Goal: Task Accomplishment & Management: Complete application form

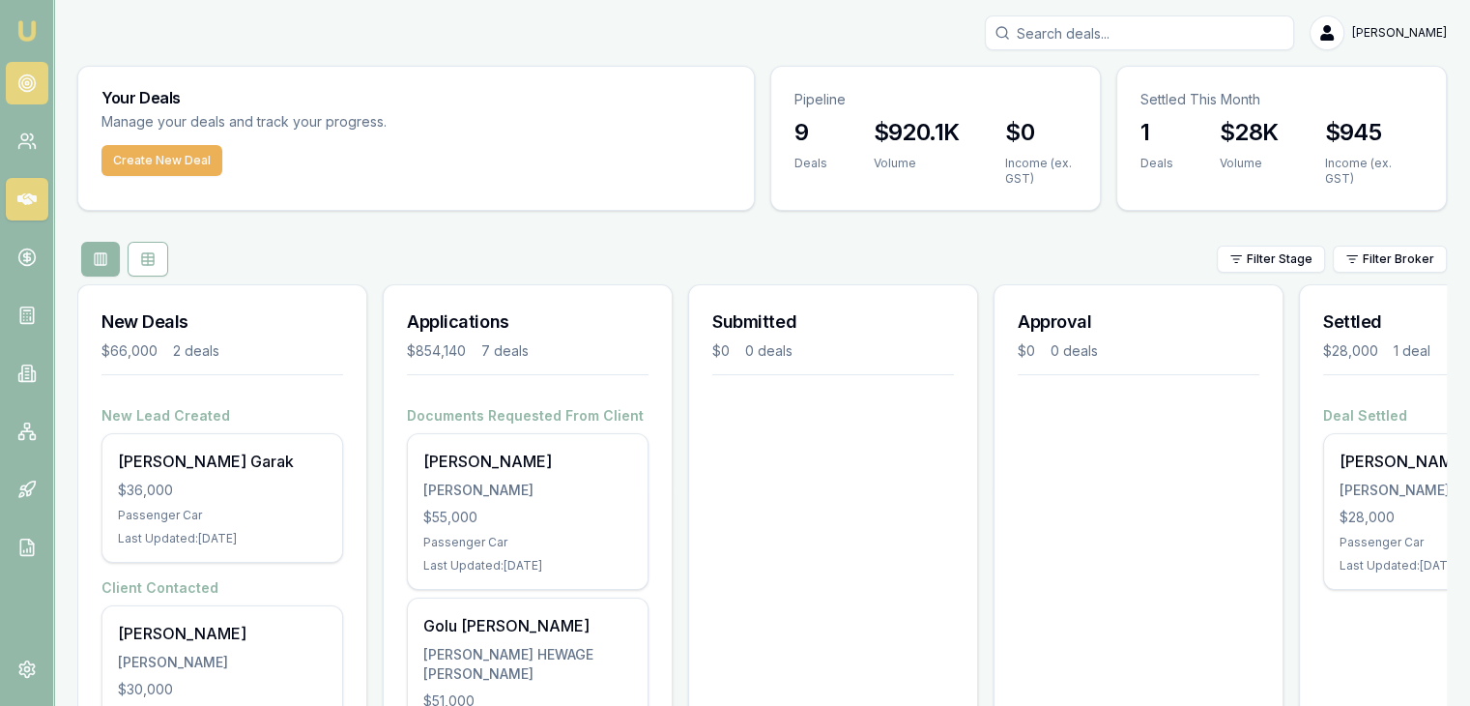
click at [32, 86] on icon at bounding box center [26, 82] width 19 height 19
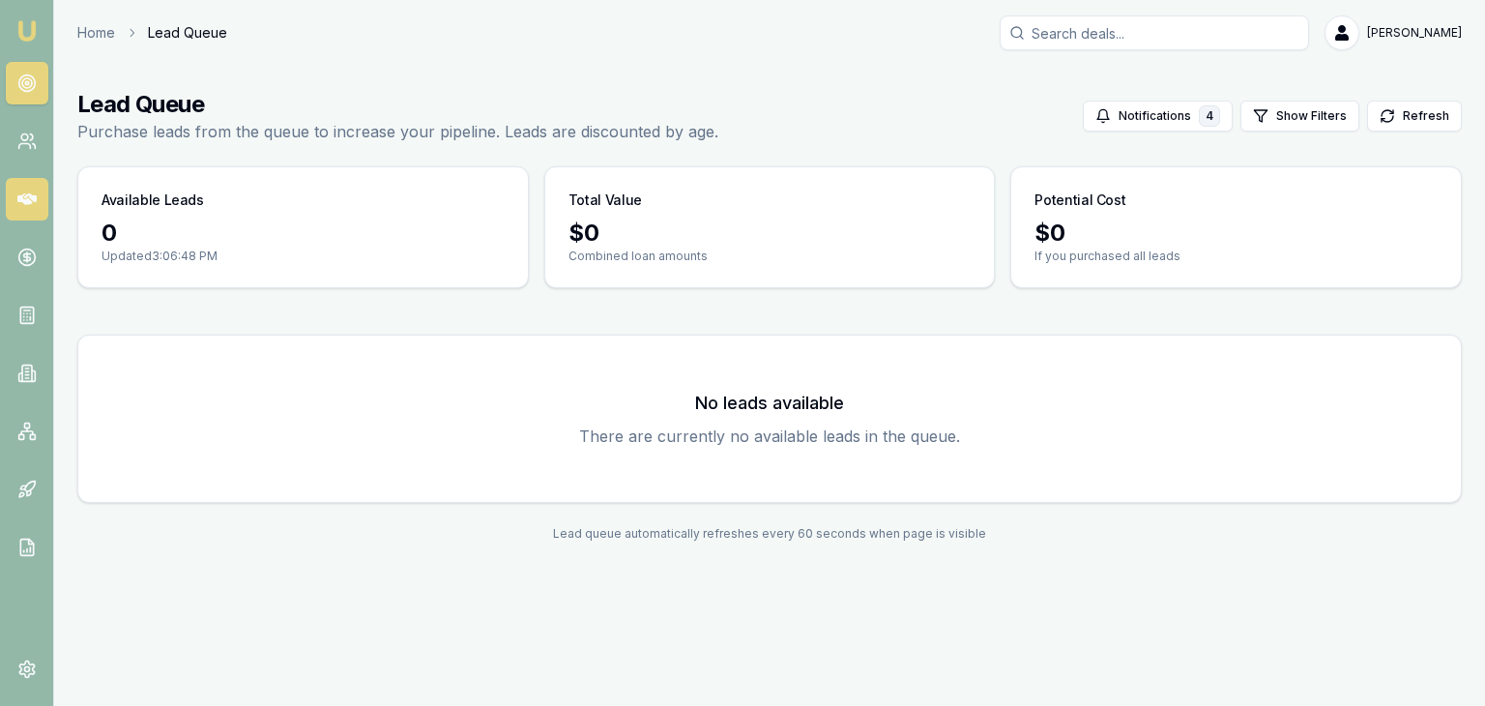
click at [34, 187] on link at bounding box center [27, 199] width 43 height 43
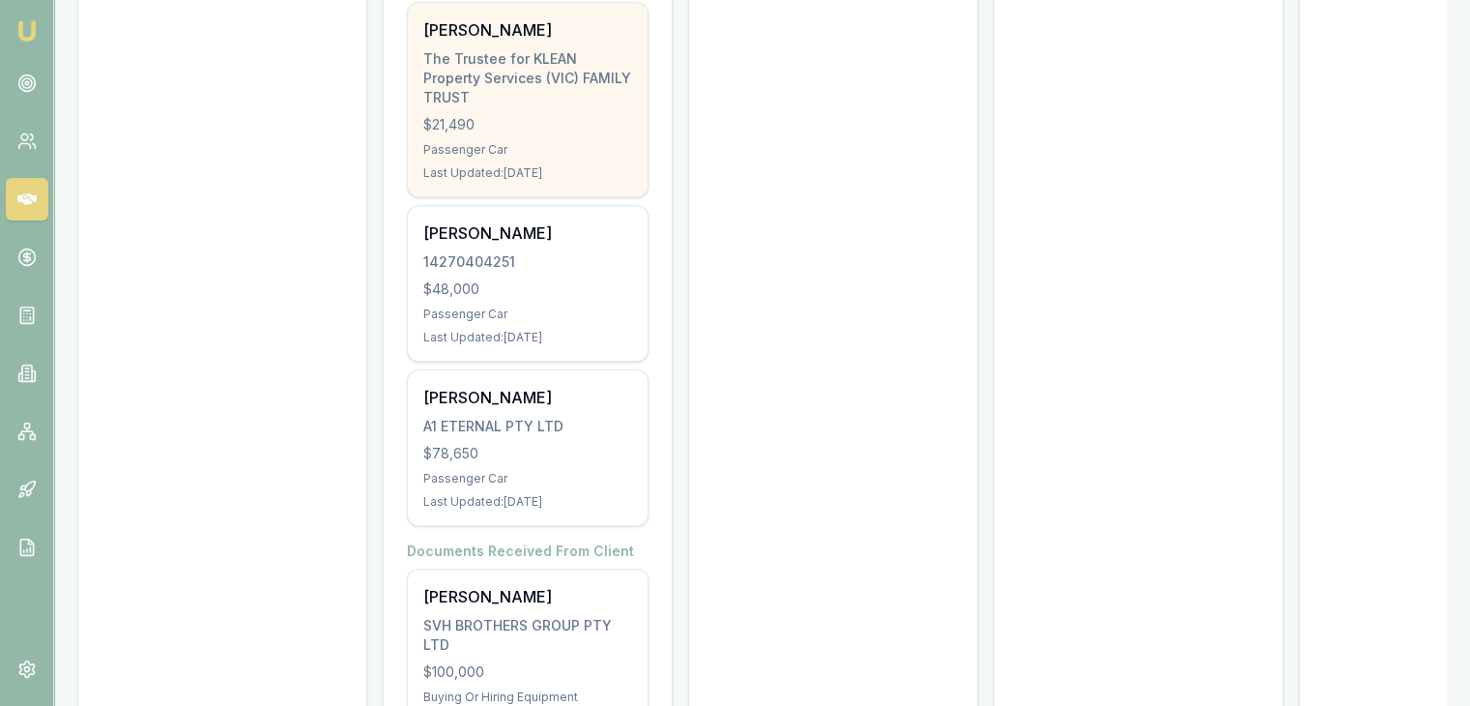
scroll to position [1028, 0]
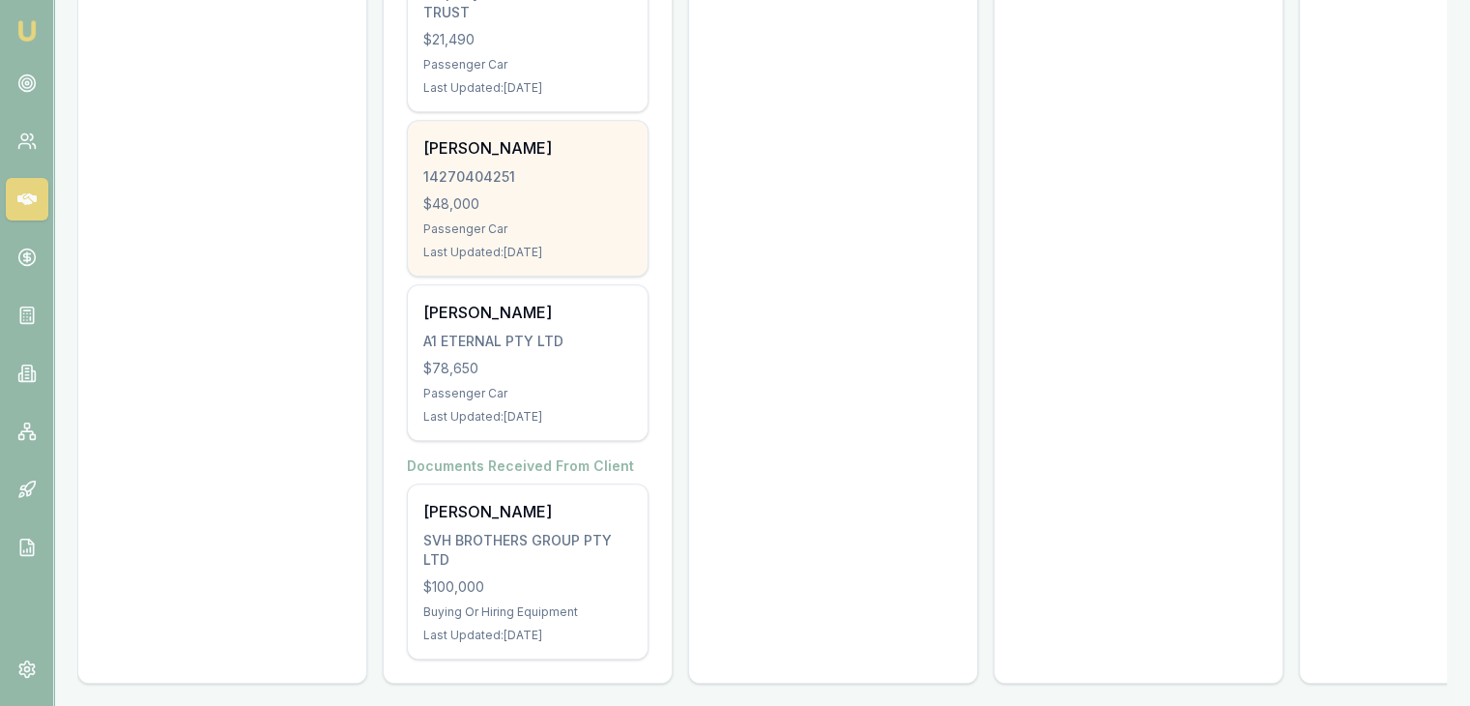
click at [510, 194] on div "$48,000" at bounding box center [527, 203] width 209 height 19
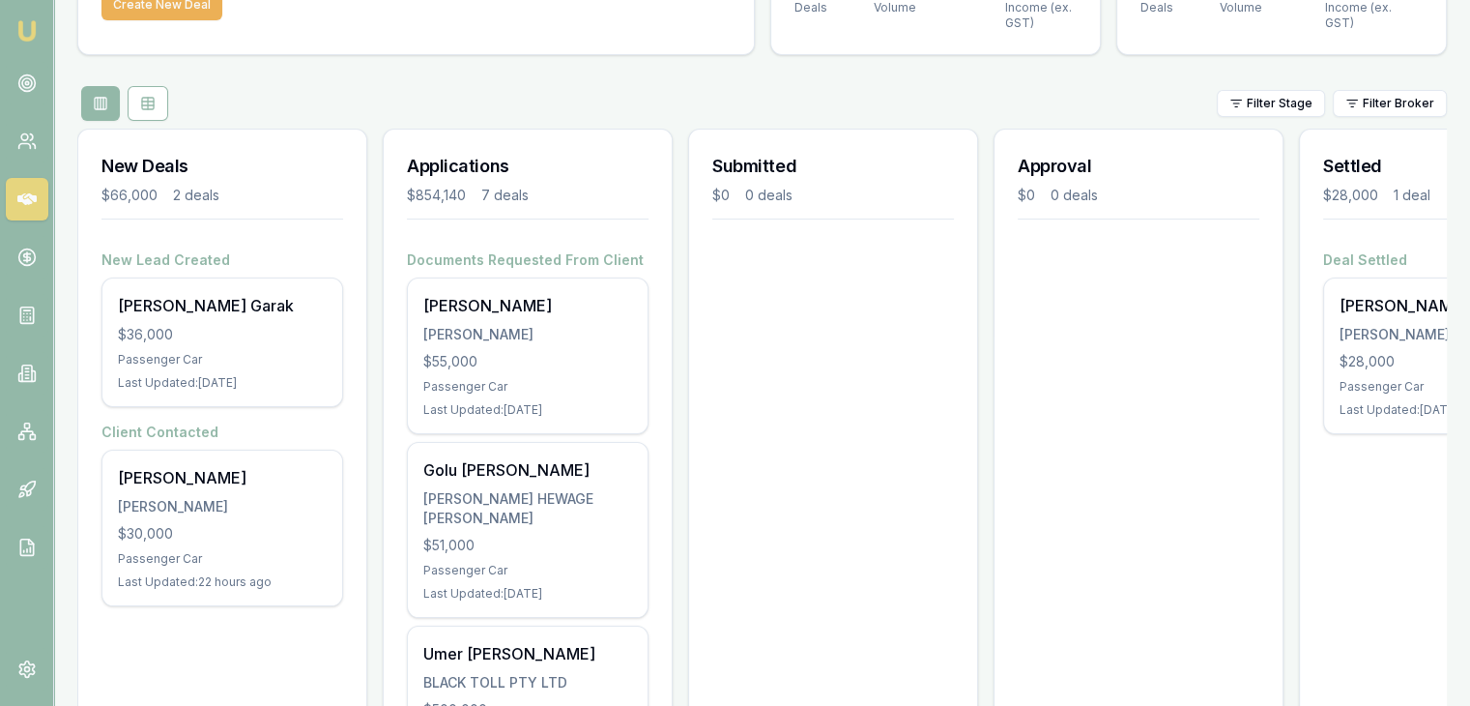
scroll to position [155, 0]
click at [591, 241] on div "Applications $854,140 7 deals" at bounding box center [528, 190] width 288 height 121
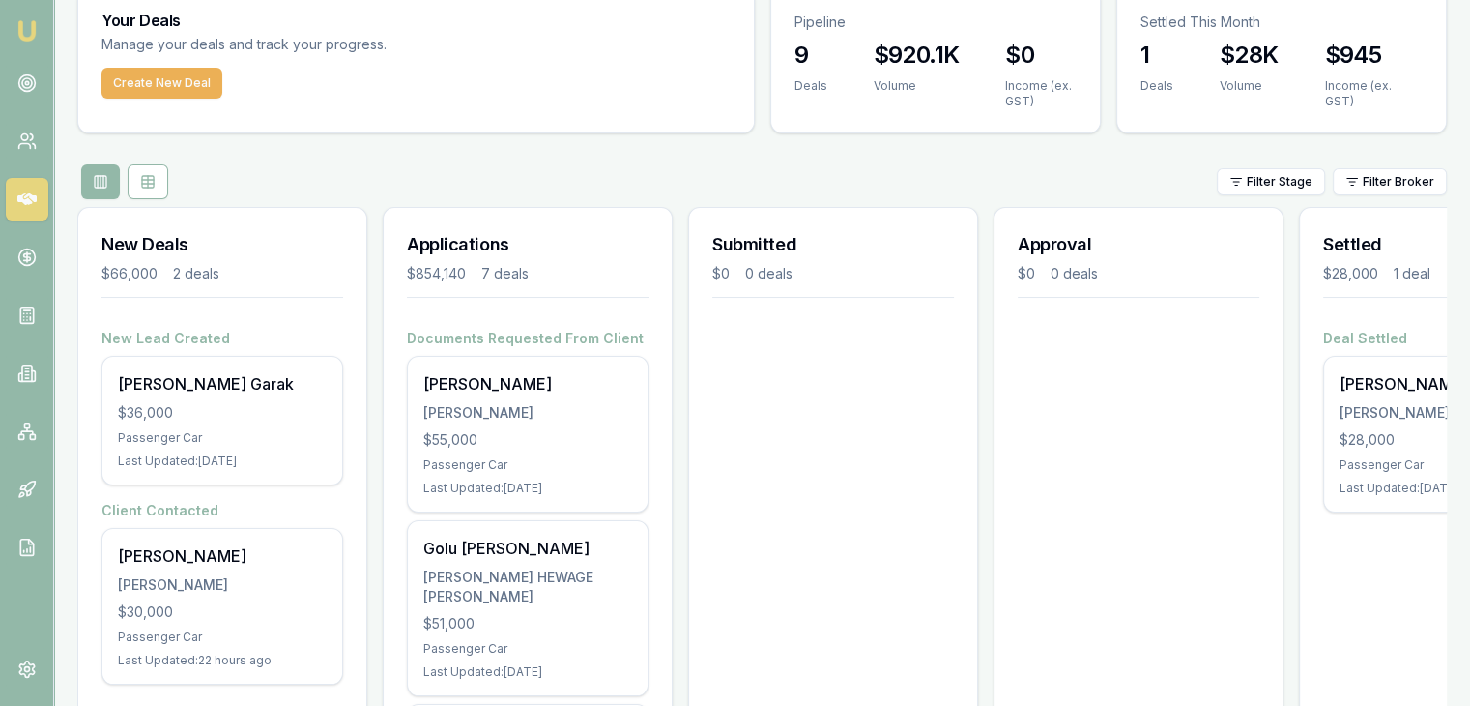
scroll to position [73, 0]
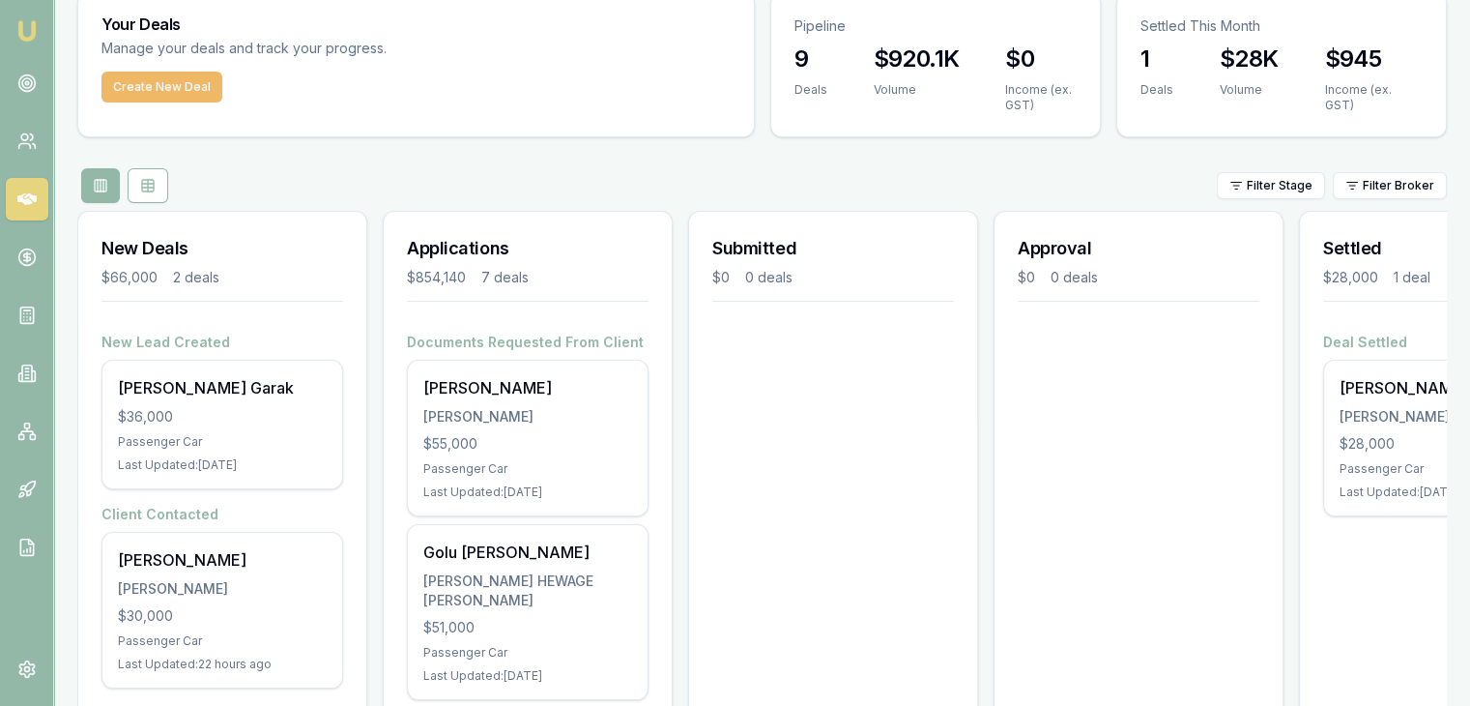
click at [193, 82] on button "Create New Deal" at bounding box center [161, 87] width 121 height 31
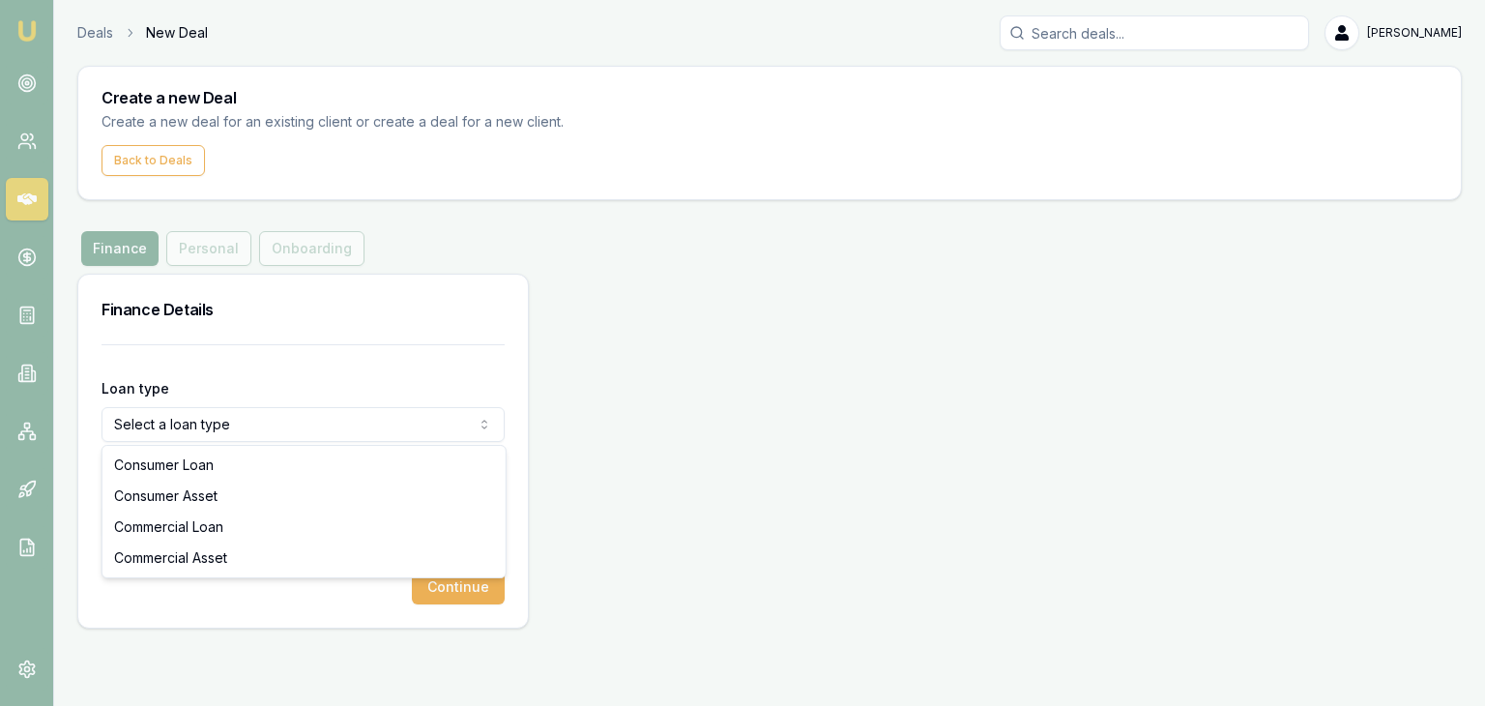
click at [169, 431] on html "Emu Broker Deals New Deal Pinkesh Patel Toggle Menu Create a new Deal Create a …" at bounding box center [742, 353] width 1485 height 706
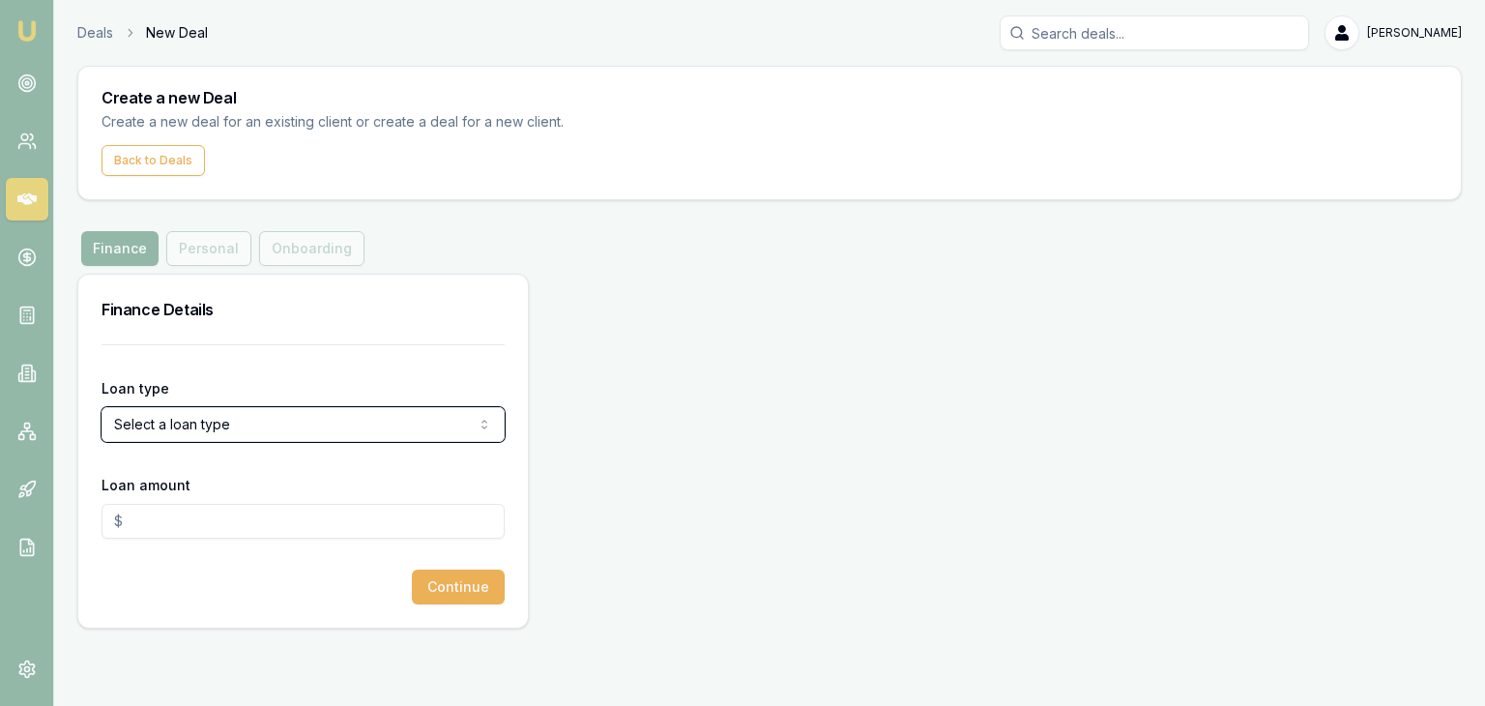
click at [332, 391] on html "Emu Broker Deals New Deal Pinkesh Patel Toggle Menu Create a new Deal Create a …" at bounding box center [742, 353] width 1485 height 706
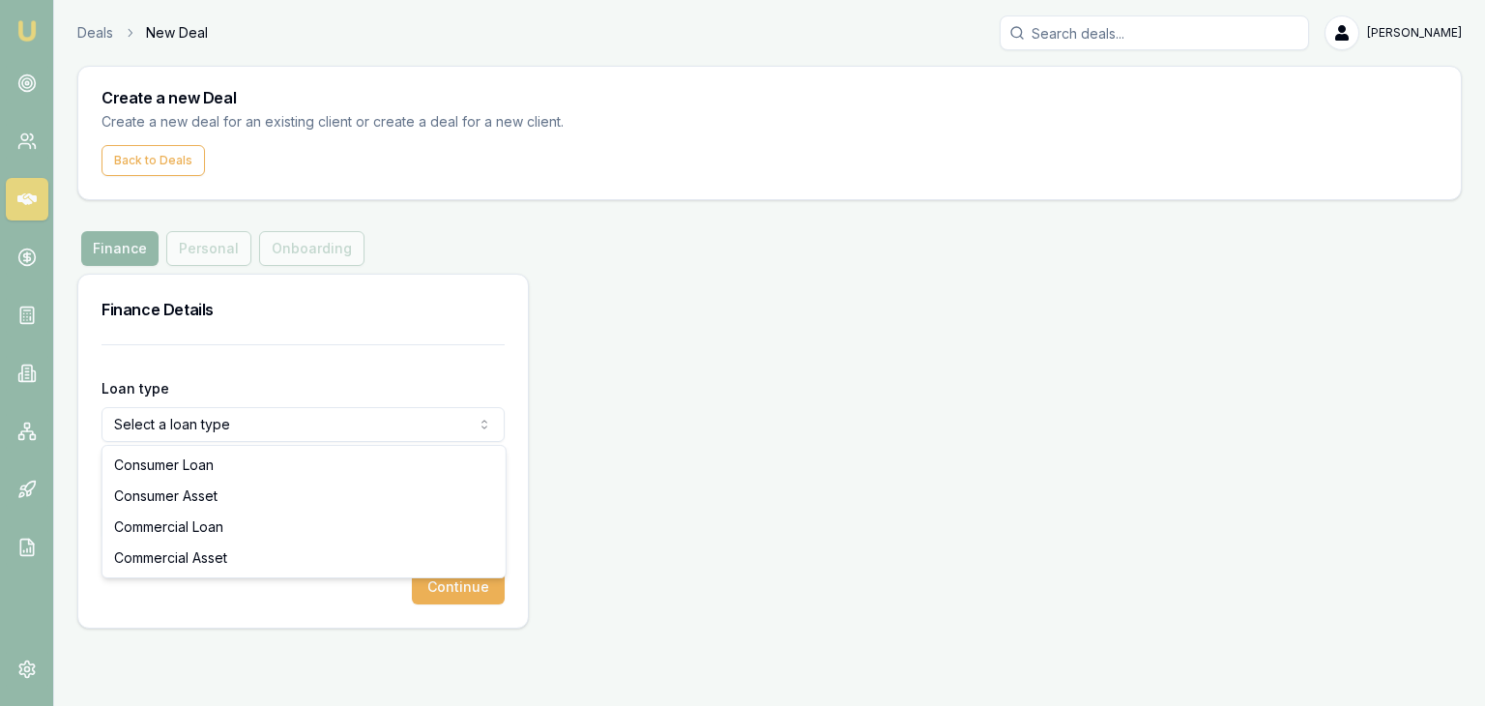
click at [236, 430] on html "Emu Broker Deals New Deal Pinkesh Patel Toggle Menu Create a new Deal Create a …" at bounding box center [742, 353] width 1485 height 706
select select "COMMERCIAL_ASSET"
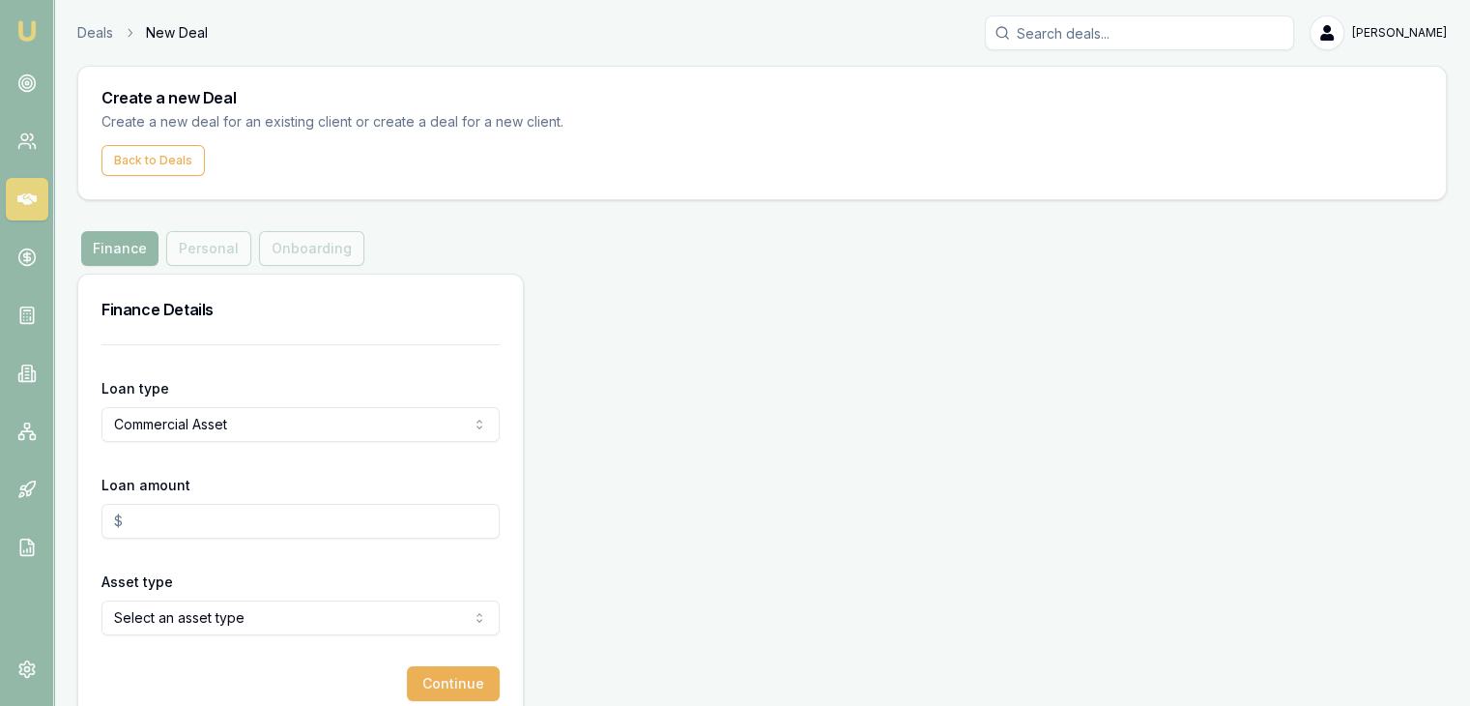
click at [191, 522] on input "Loan amount" at bounding box center [300, 521] width 398 height 35
type input "$64,298.00"
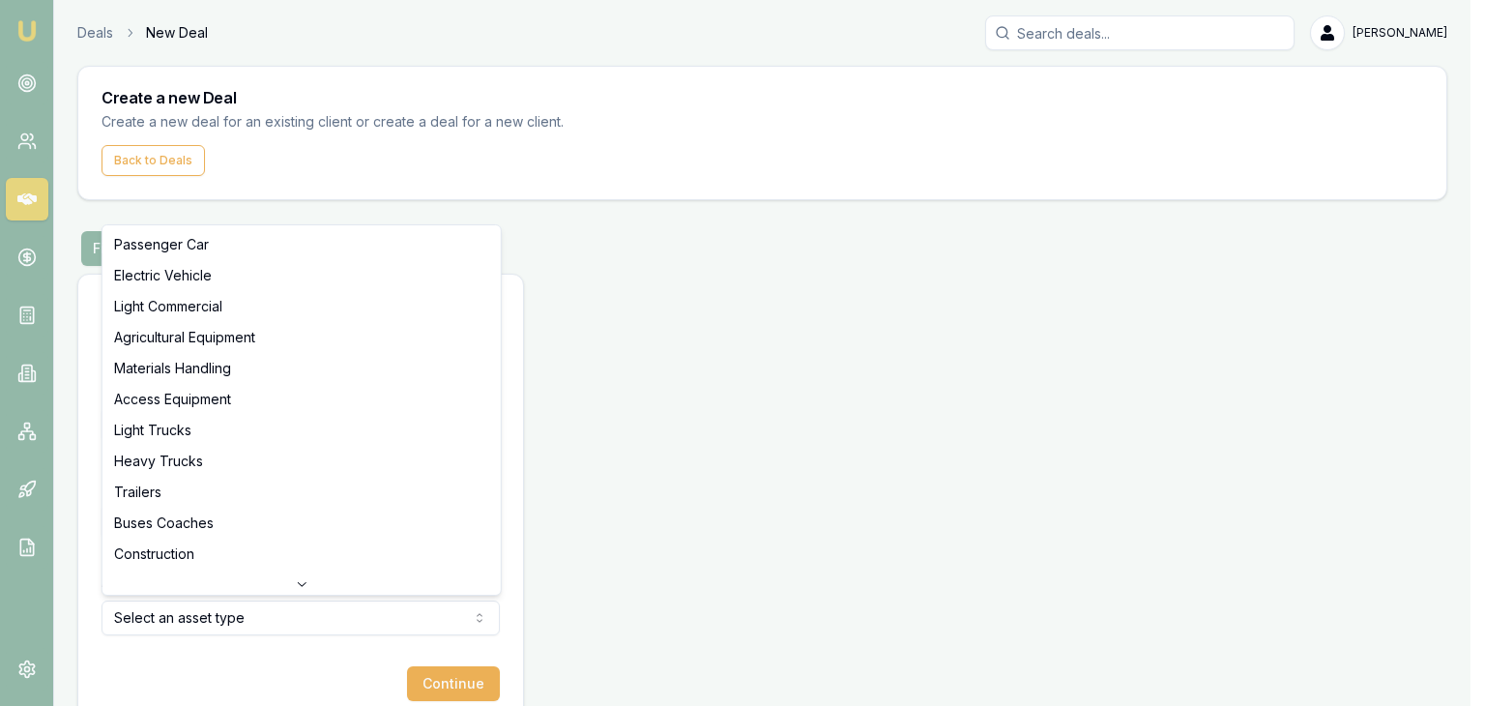
click at [209, 620] on html "Emu Broker Deals New Deal Pinkesh Patel Toggle Menu Create a new Deal Create a …" at bounding box center [742, 353] width 1485 height 706
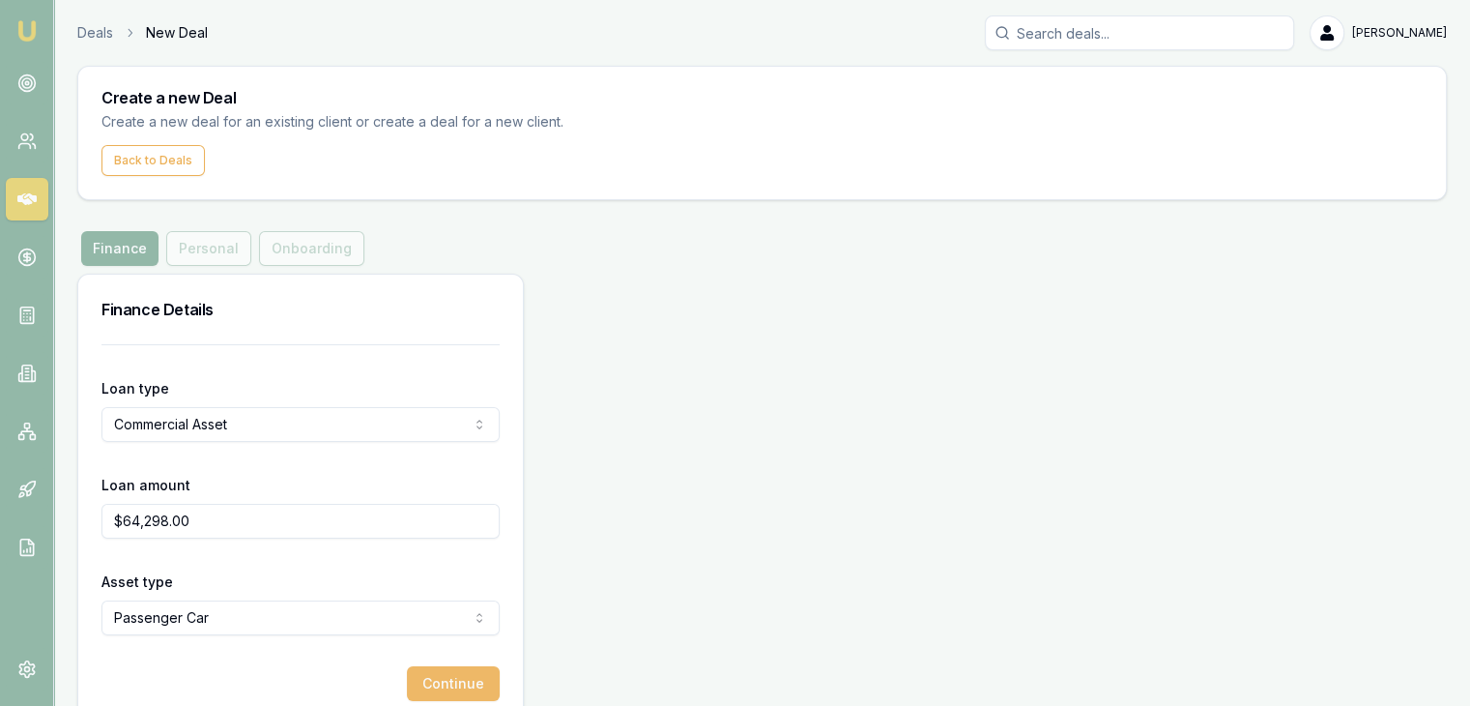
click at [431, 680] on button "Continue" at bounding box center [453, 683] width 93 height 35
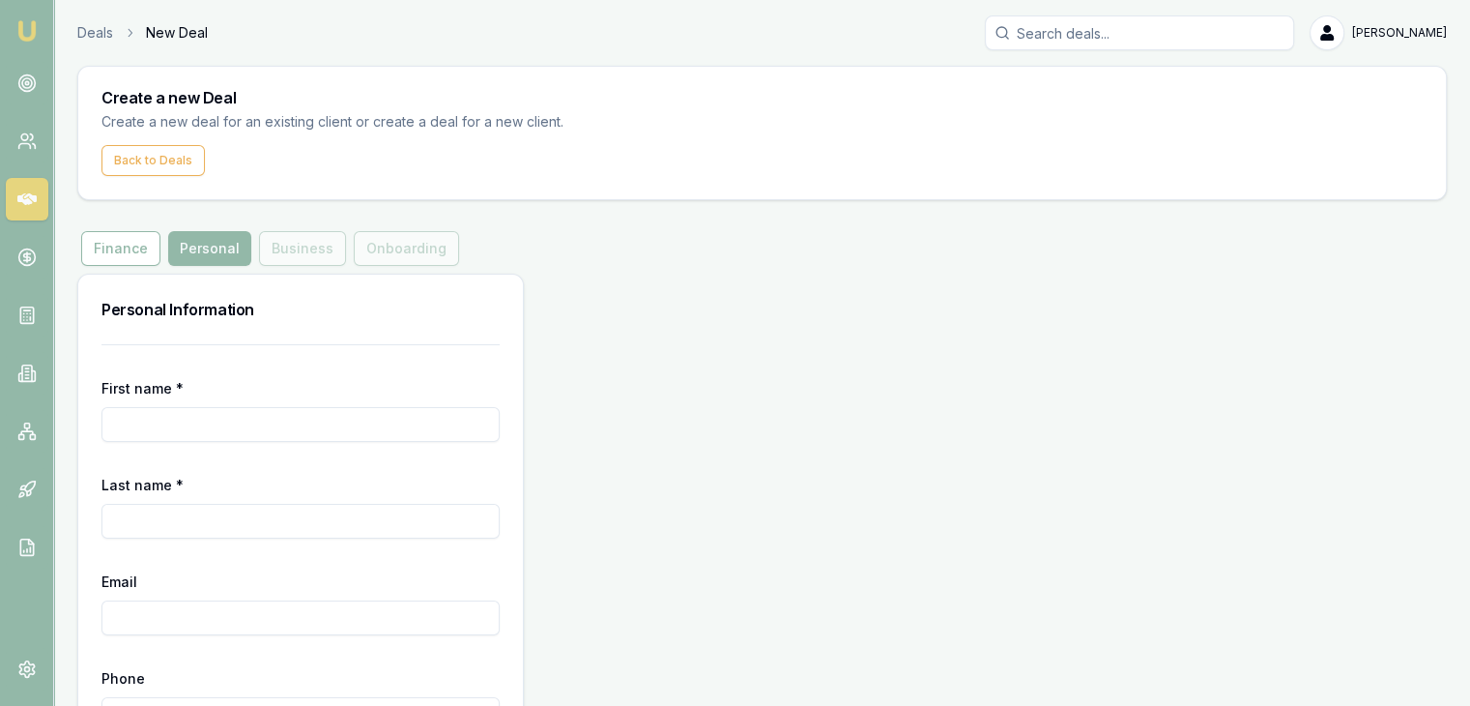
click at [366, 430] on input "First name *" at bounding box center [300, 424] width 398 height 35
type input "Nishant"
type input "Chaudhari"
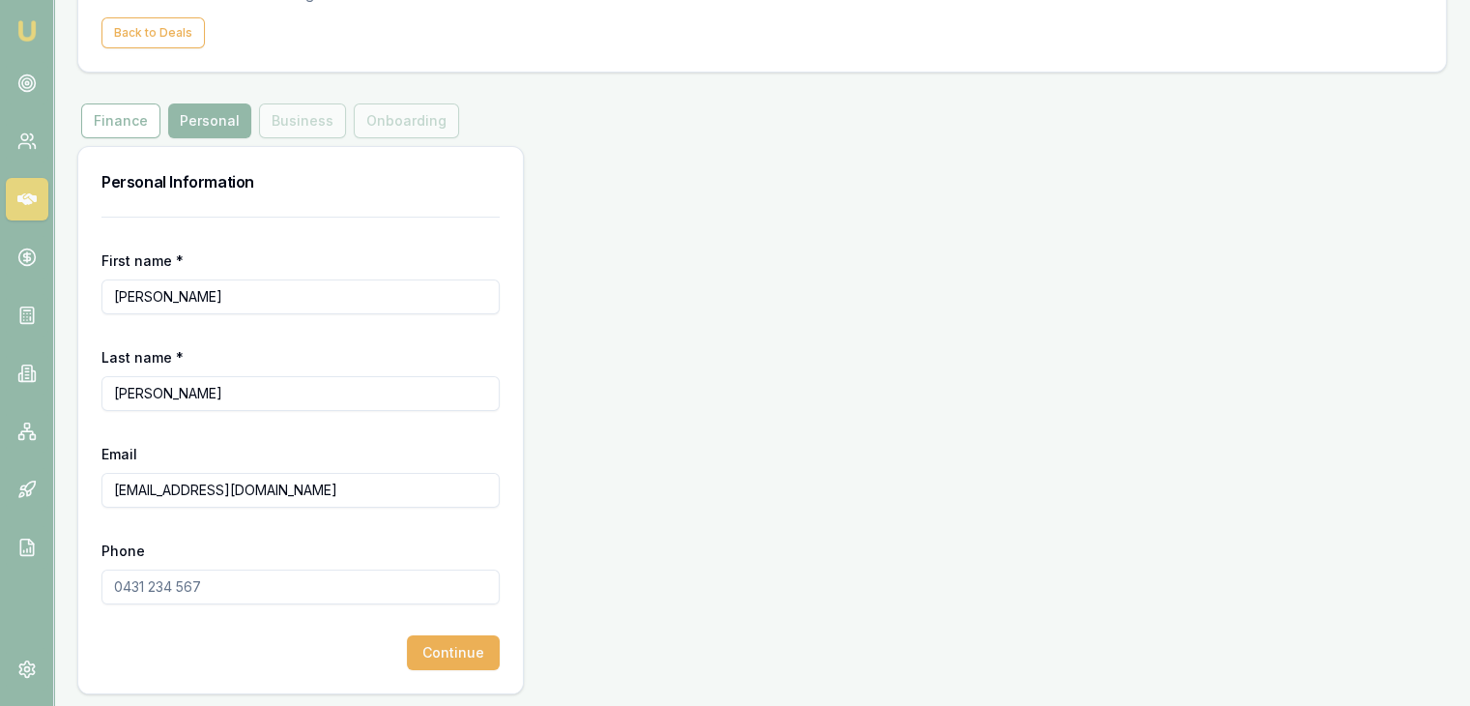
scroll to position [130, 0]
type input "Nish141214@gmail.com"
click at [240, 586] on input "Phone" at bounding box center [300, 584] width 398 height 35
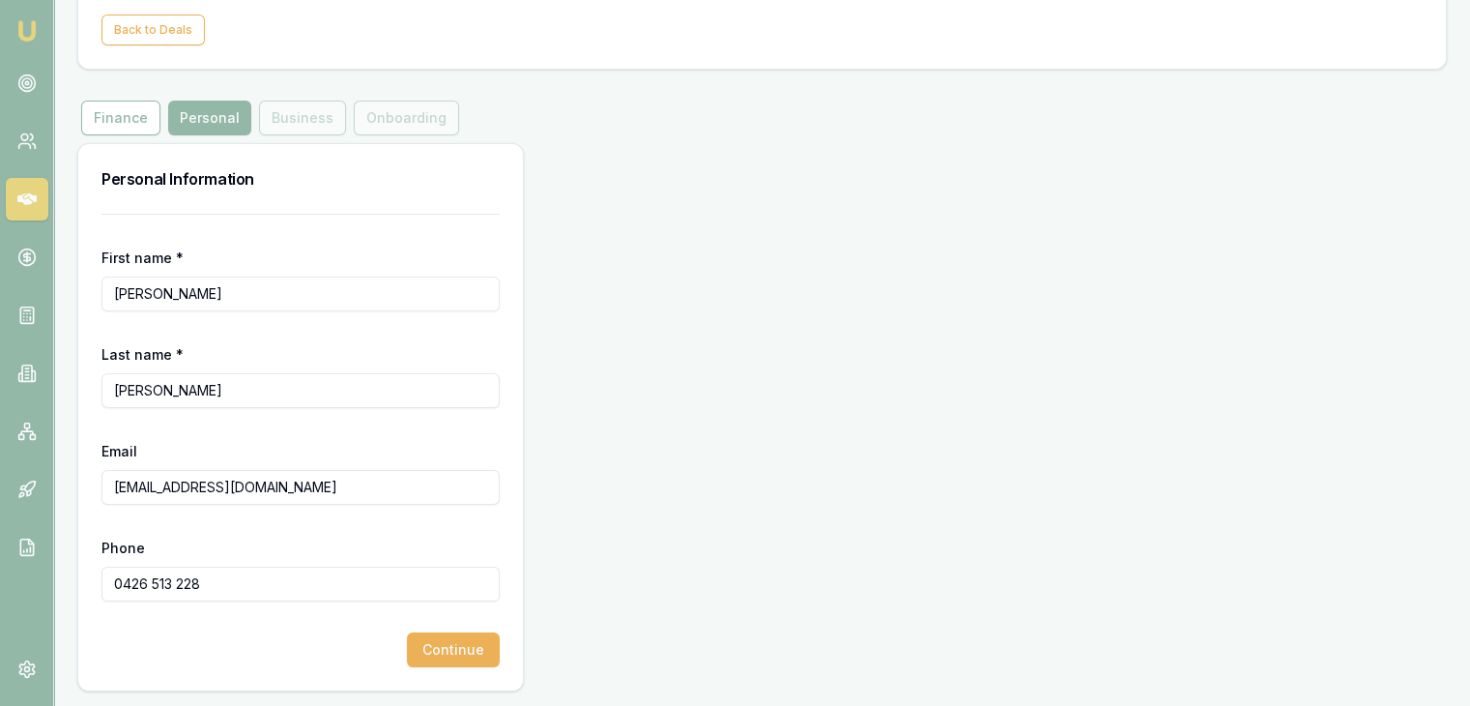
type input "0426 513 228"
click at [426, 622] on form "First name * Nishant Last name * Chaudhari Email Nish141214@gmail.com Phone 042…" at bounding box center [300, 440] width 398 height 453
click at [429, 639] on button "Continue" at bounding box center [453, 649] width 93 height 35
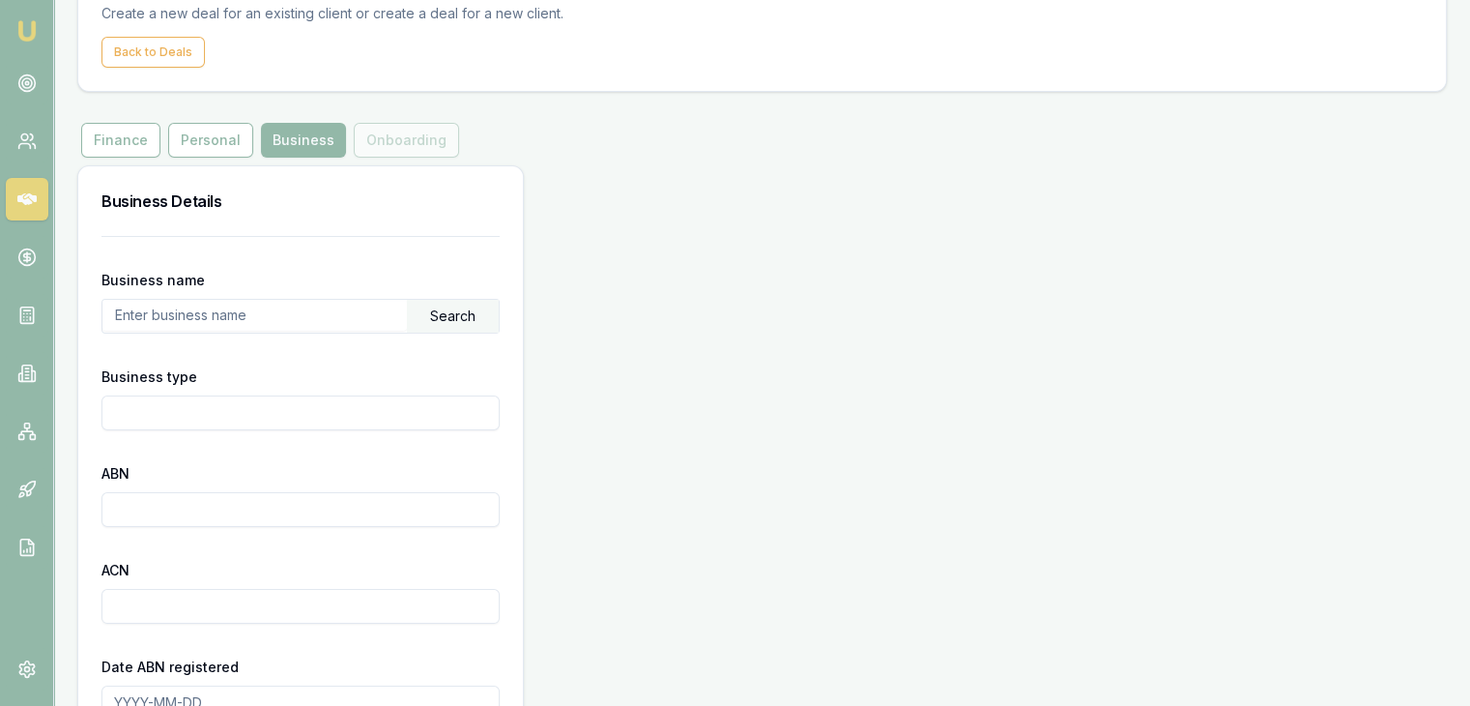
scroll to position [122, 0]
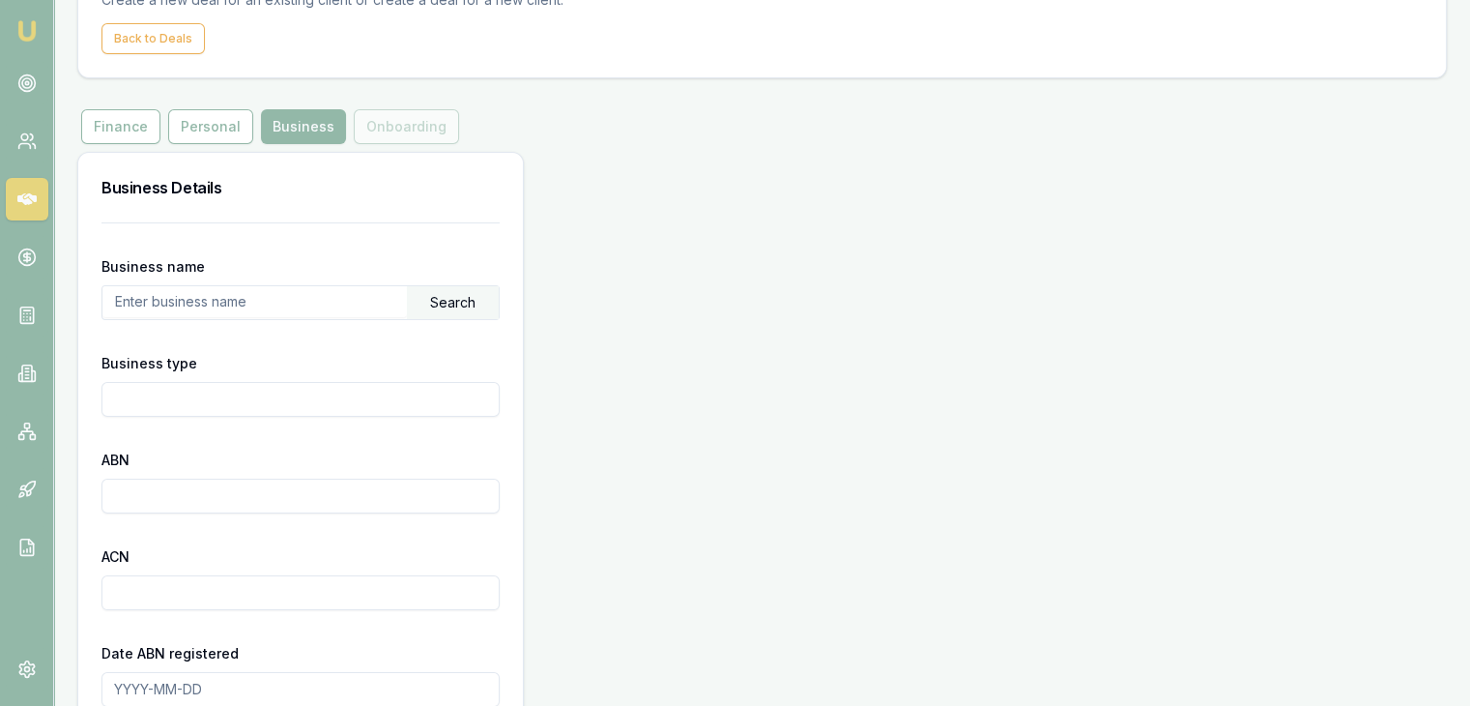
click at [274, 301] on input "text" at bounding box center [254, 301] width 304 height 31
click at [420, 291] on div "Search" at bounding box center [453, 302] width 92 height 33
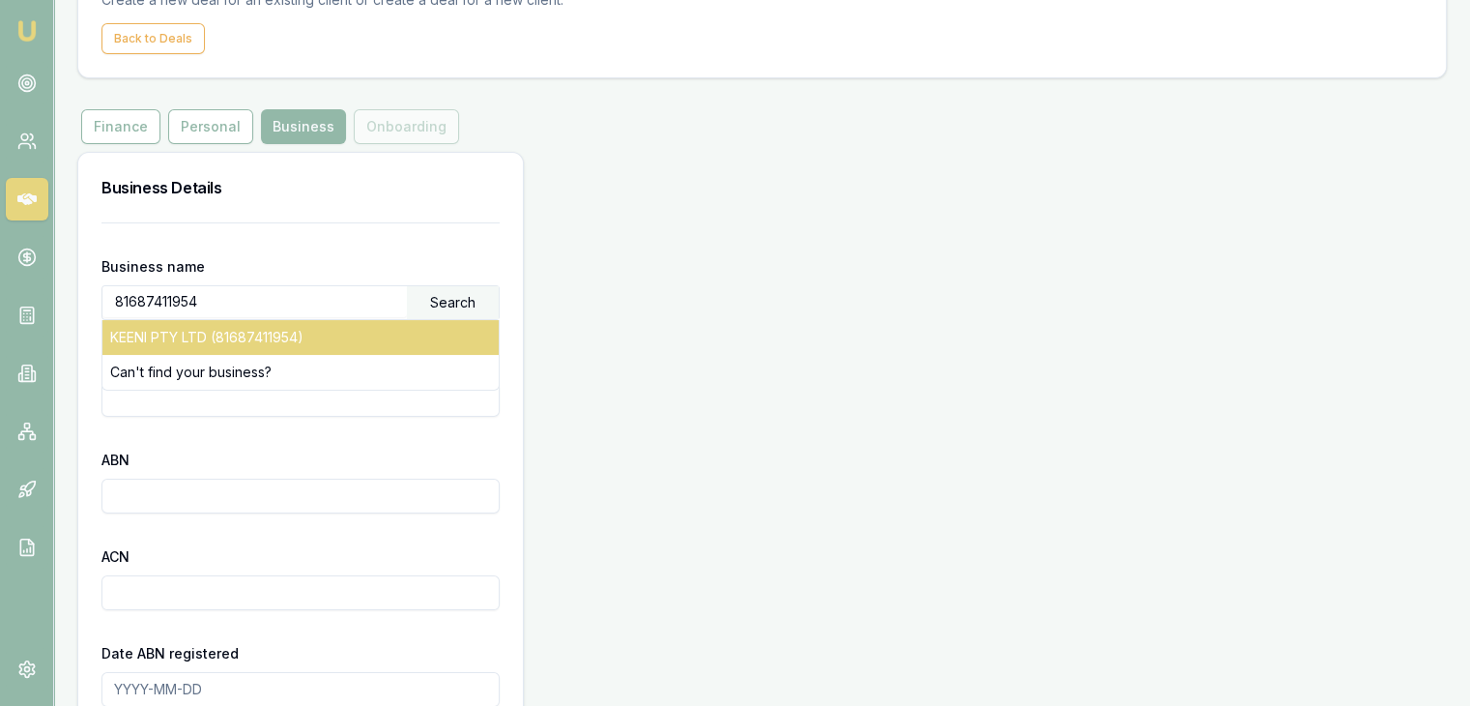
click at [387, 334] on div "KEENI PTY LTD (81687411954)" at bounding box center [300, 337] width 396 height 35
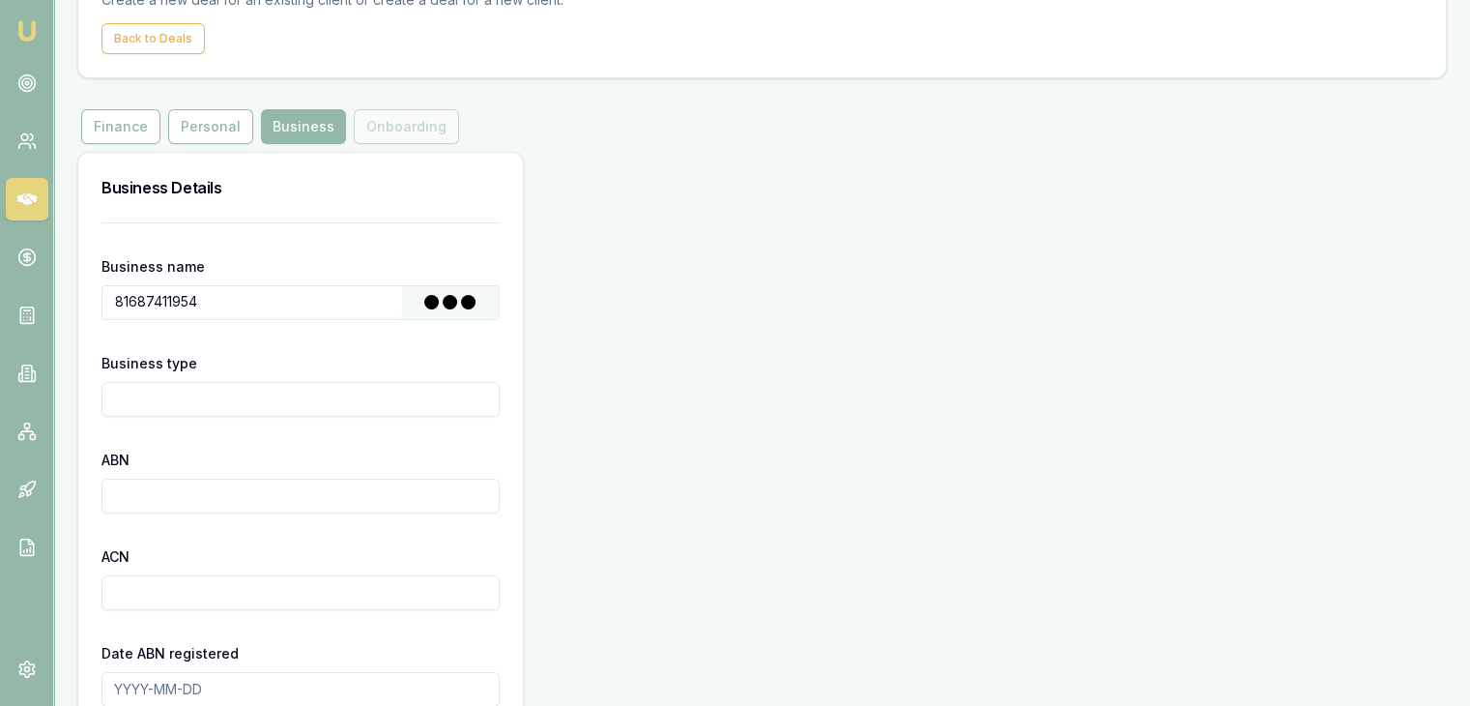
type input "KEENI PTY LTD"
type input "Australian Private Company"
type input "81687411954"
type input "687411954"
type input "2025-02-25"
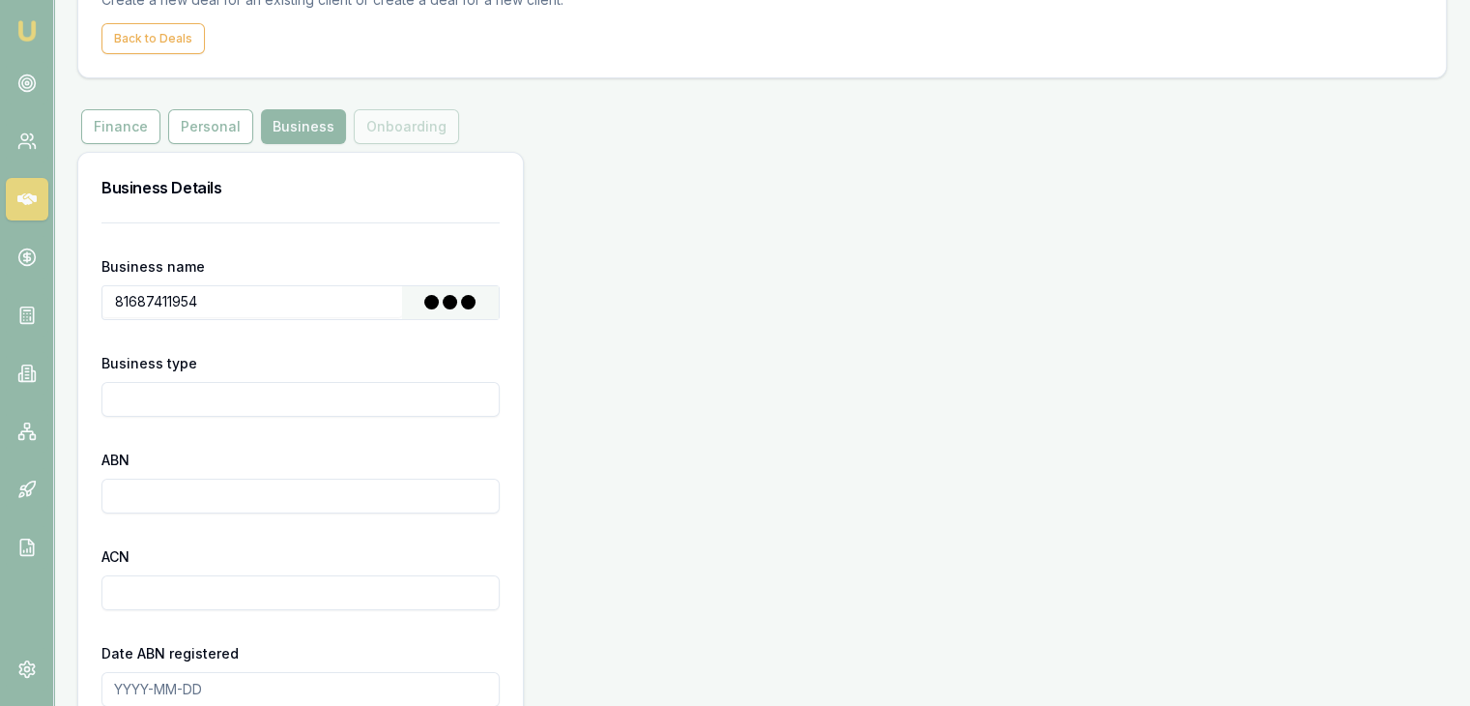
type input "2025-02-25"
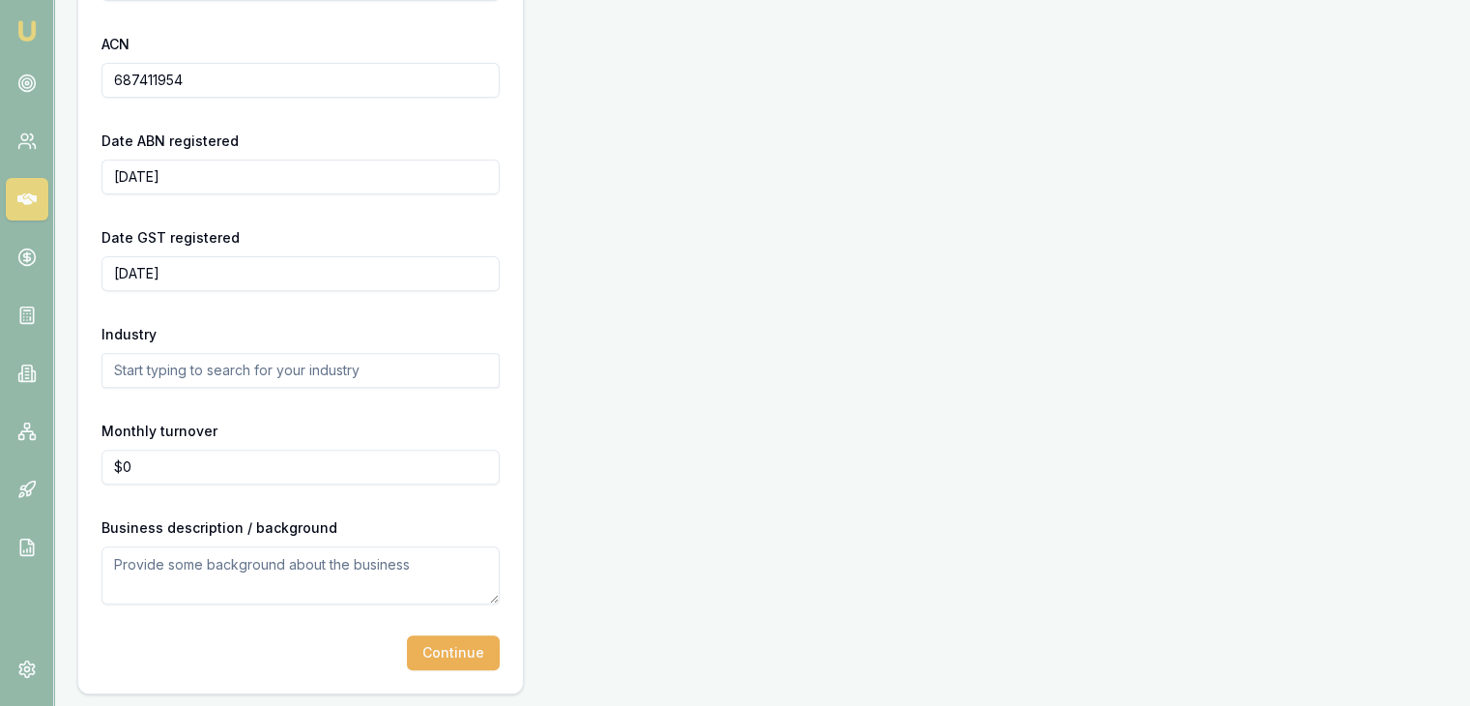
scroll to position [637, 0]
click at [463, 649] on button "Continue" at bounding box center [453, 649] width 93 height 35
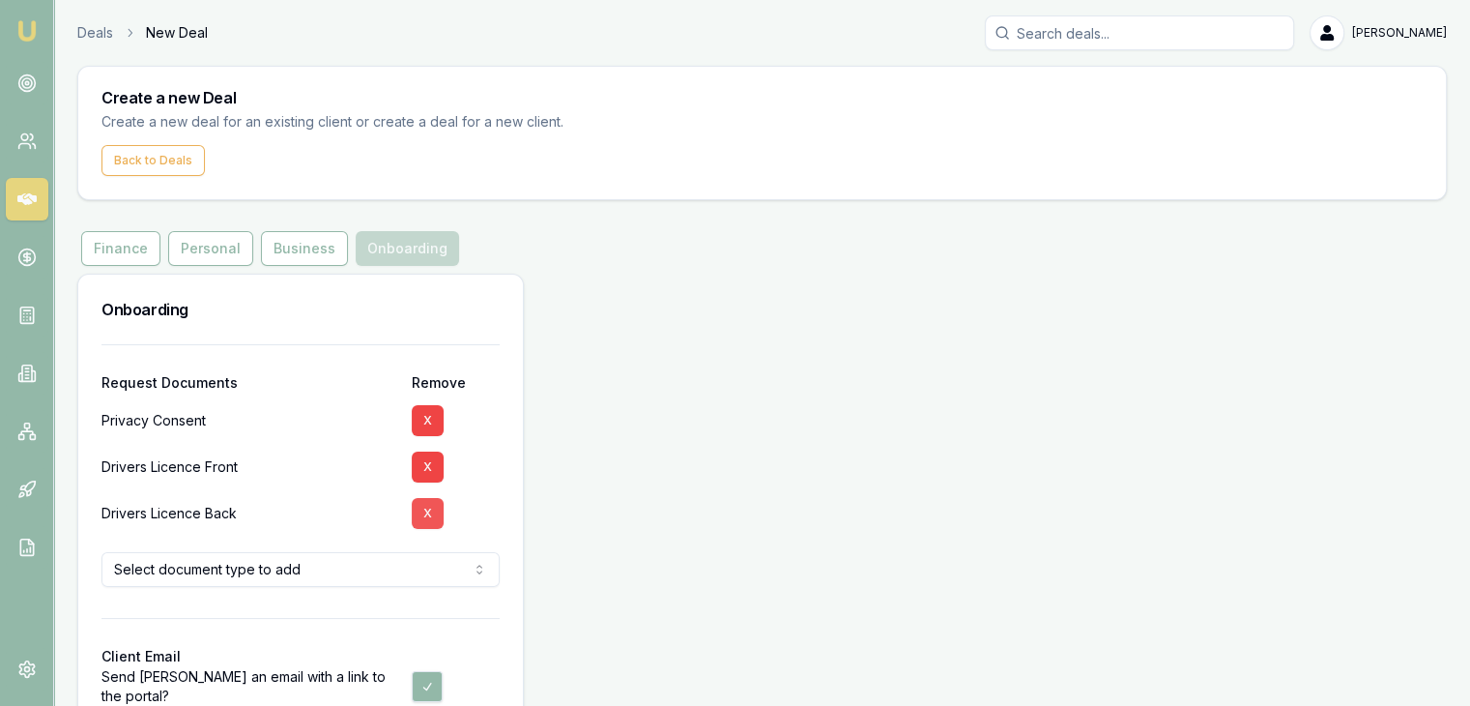
click at [429, 521] on button "X" at bounding box center [428, 513] width 32 height 31
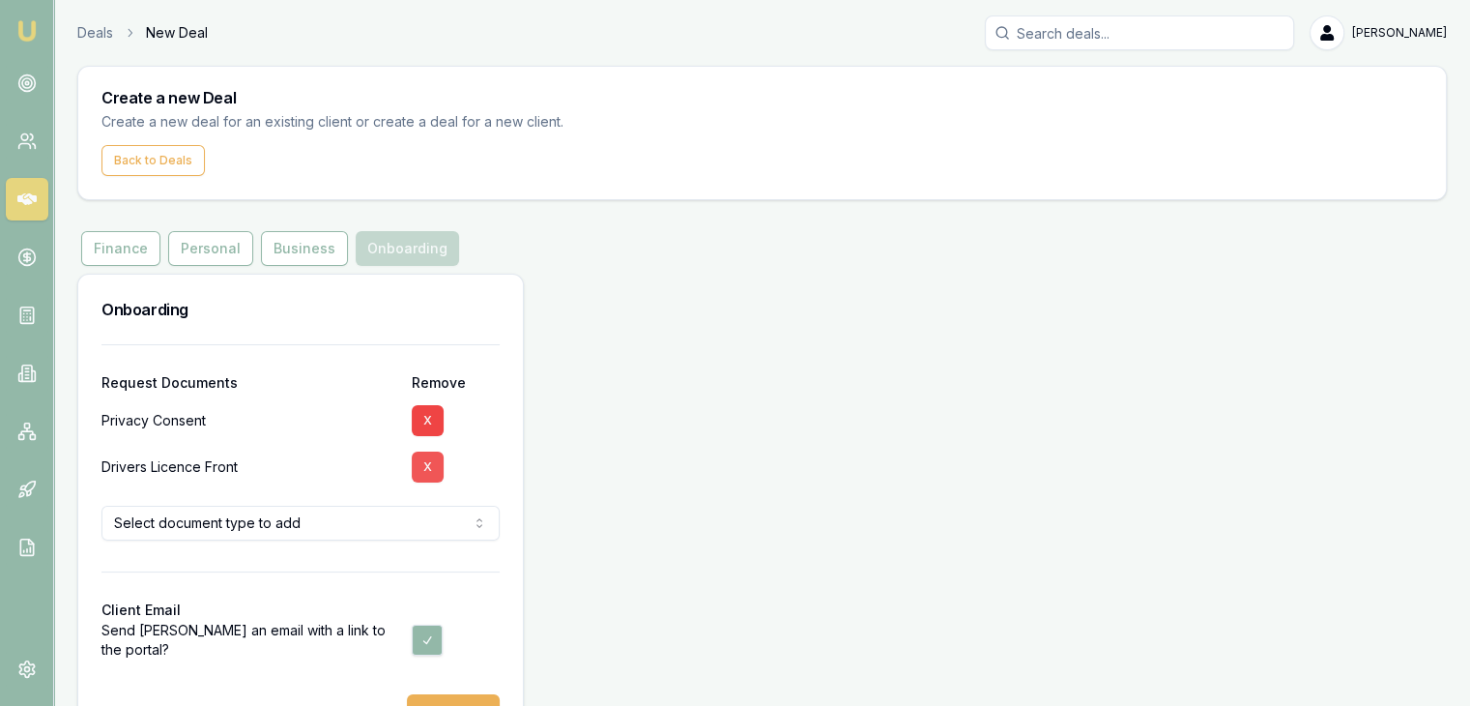
click at [423, 461] on button "X" at bounding box center [428, 466] width 32 height 31
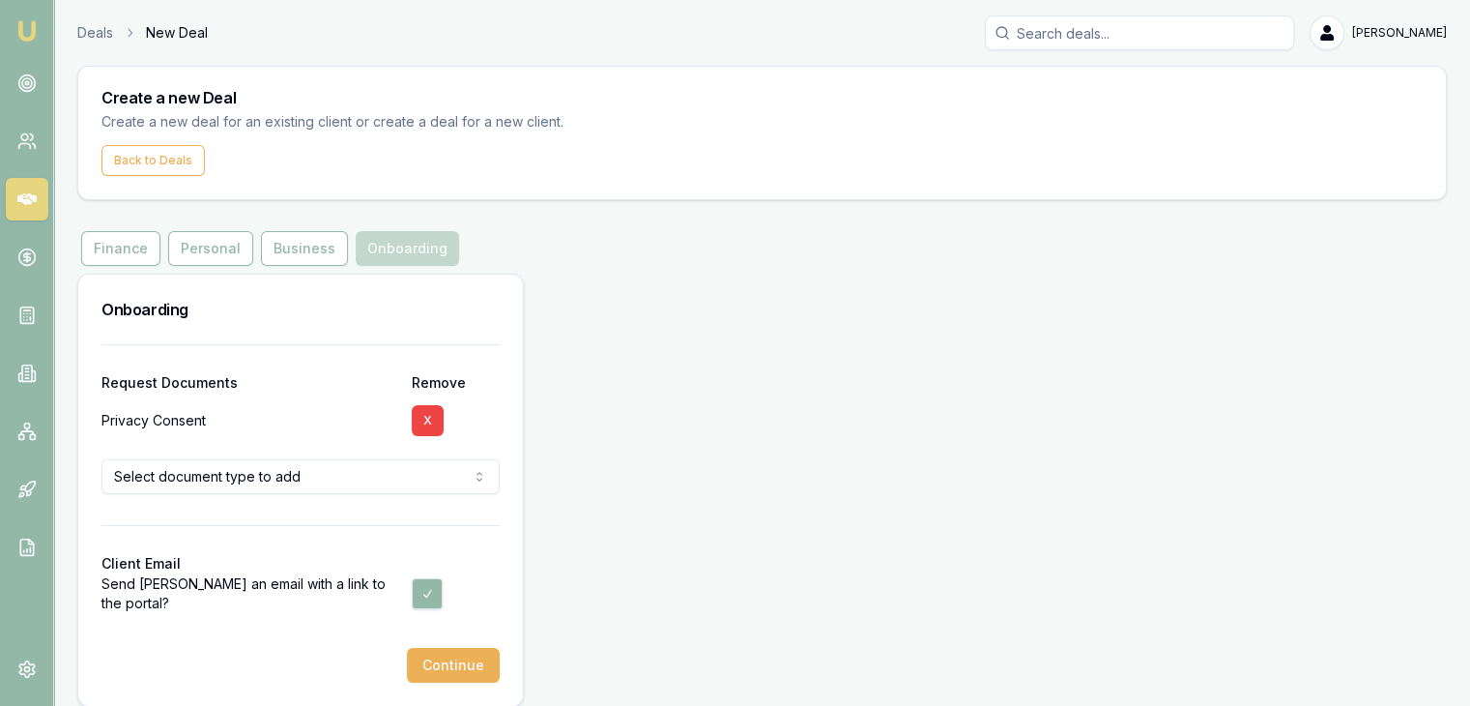
scroll to position [15, 0]
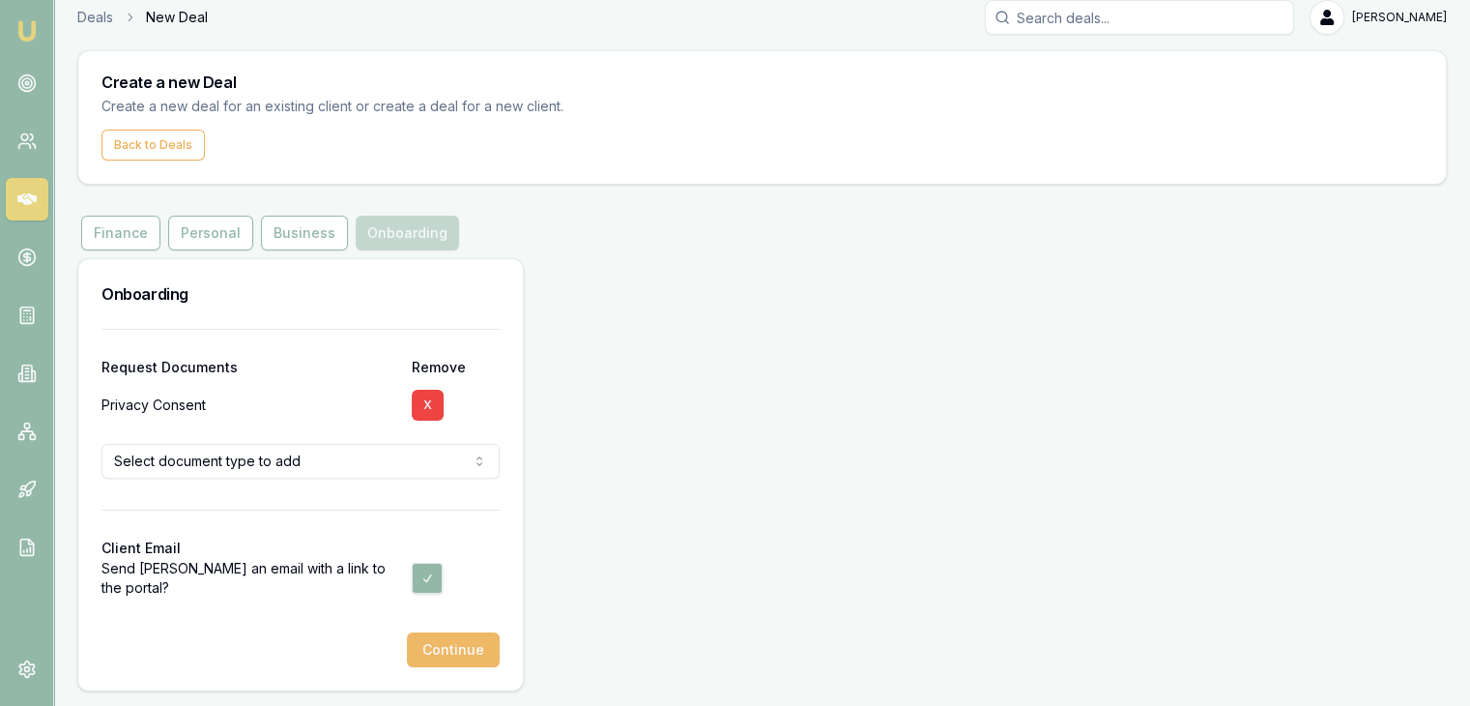
click at [436, 652] on button "Continue" at bounding box center [453, 649] width 93 height 35
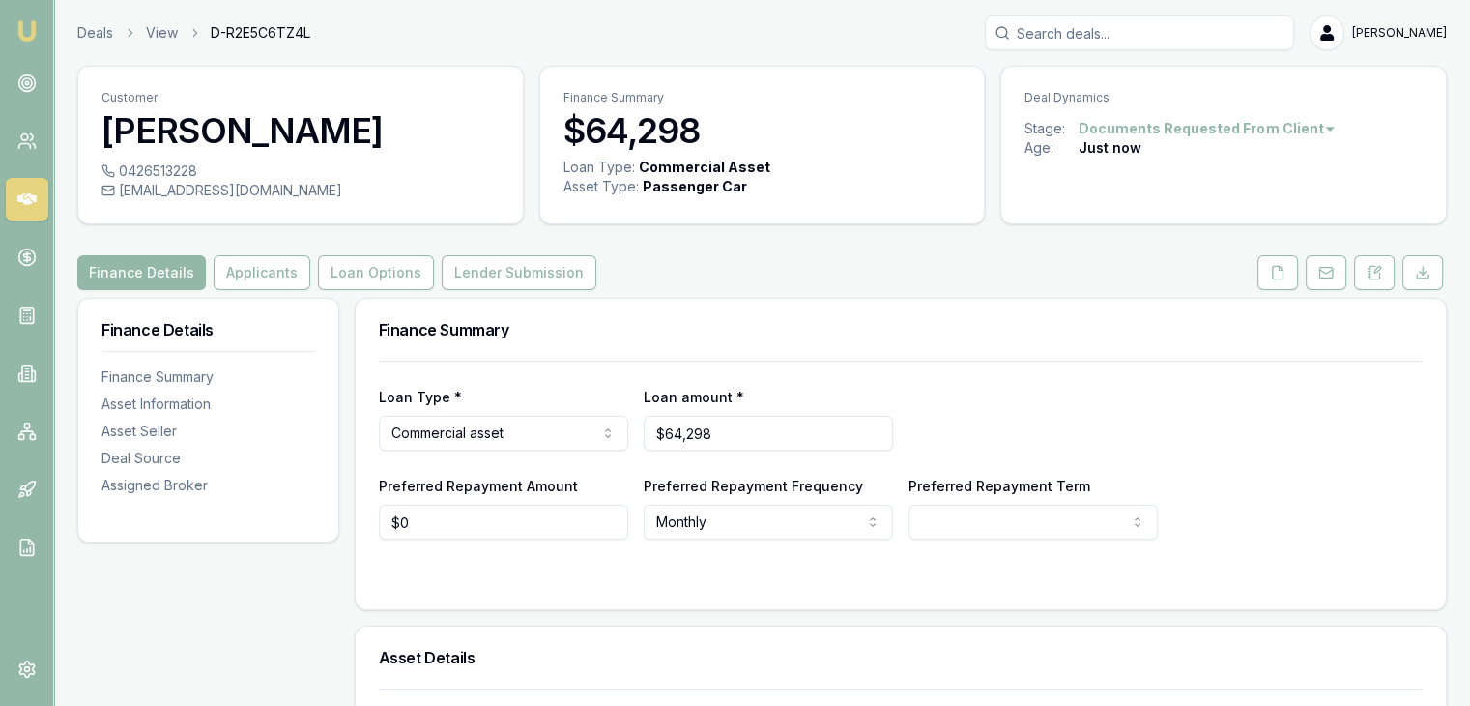
click at [25, 32] on img at bounding box center [26, 30] width 23 height 23
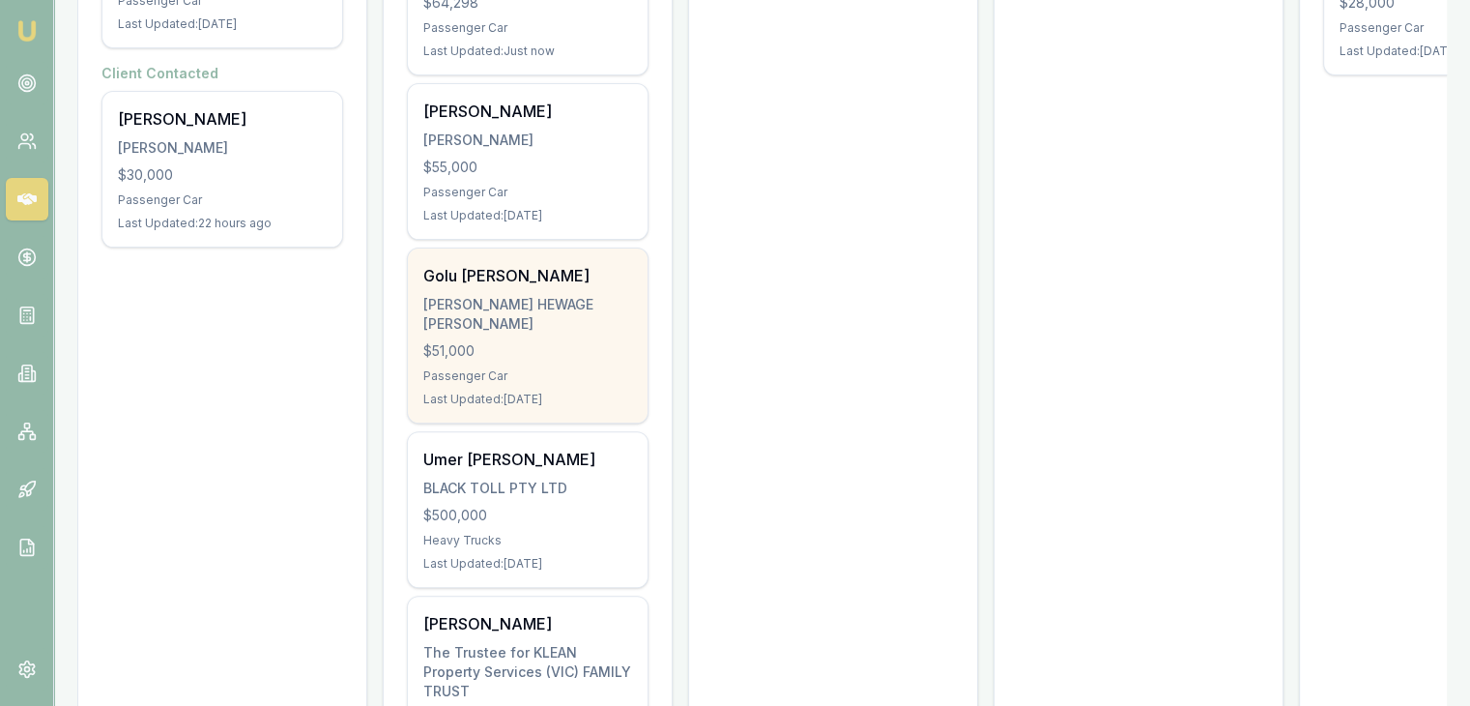
scroll to position [517, 0]
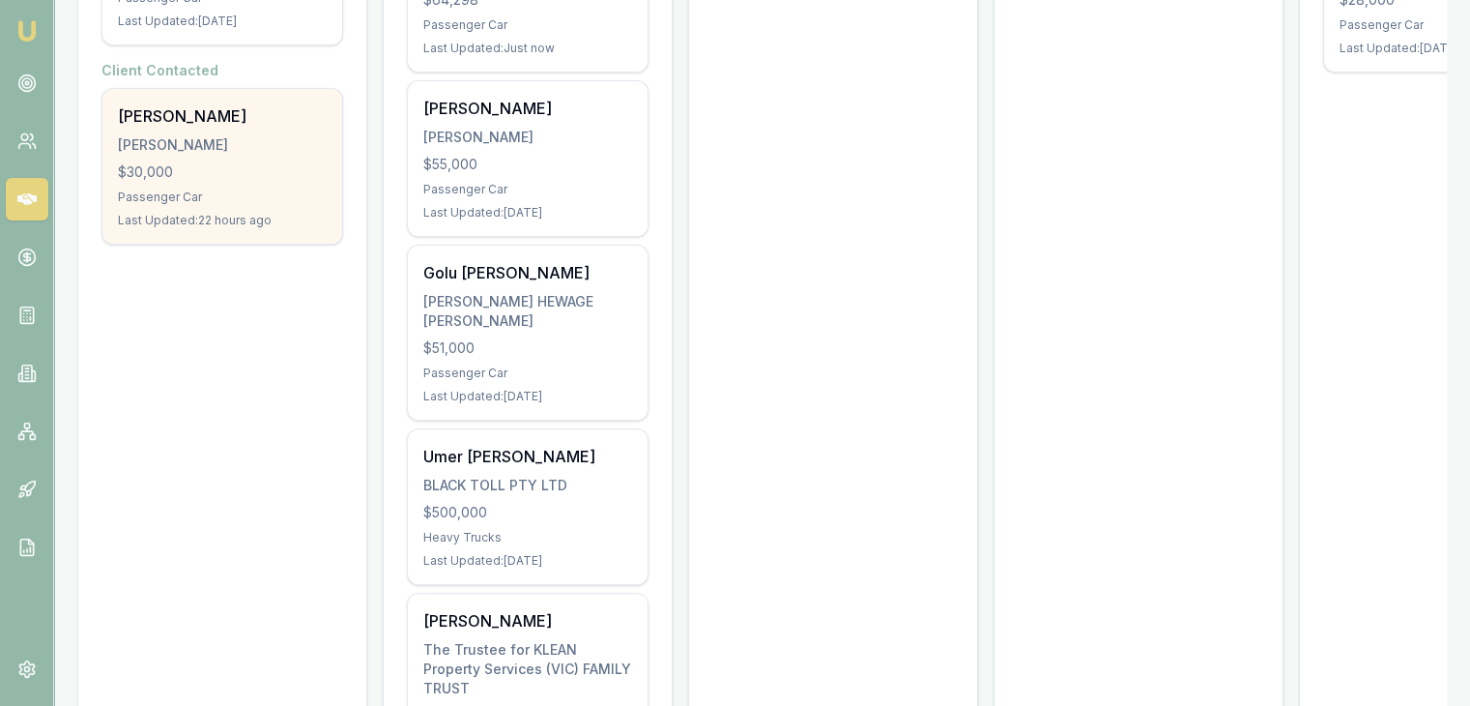
click at [220, 178] on div "$30,000" at bounding box center [222, 171] width 209 height 19
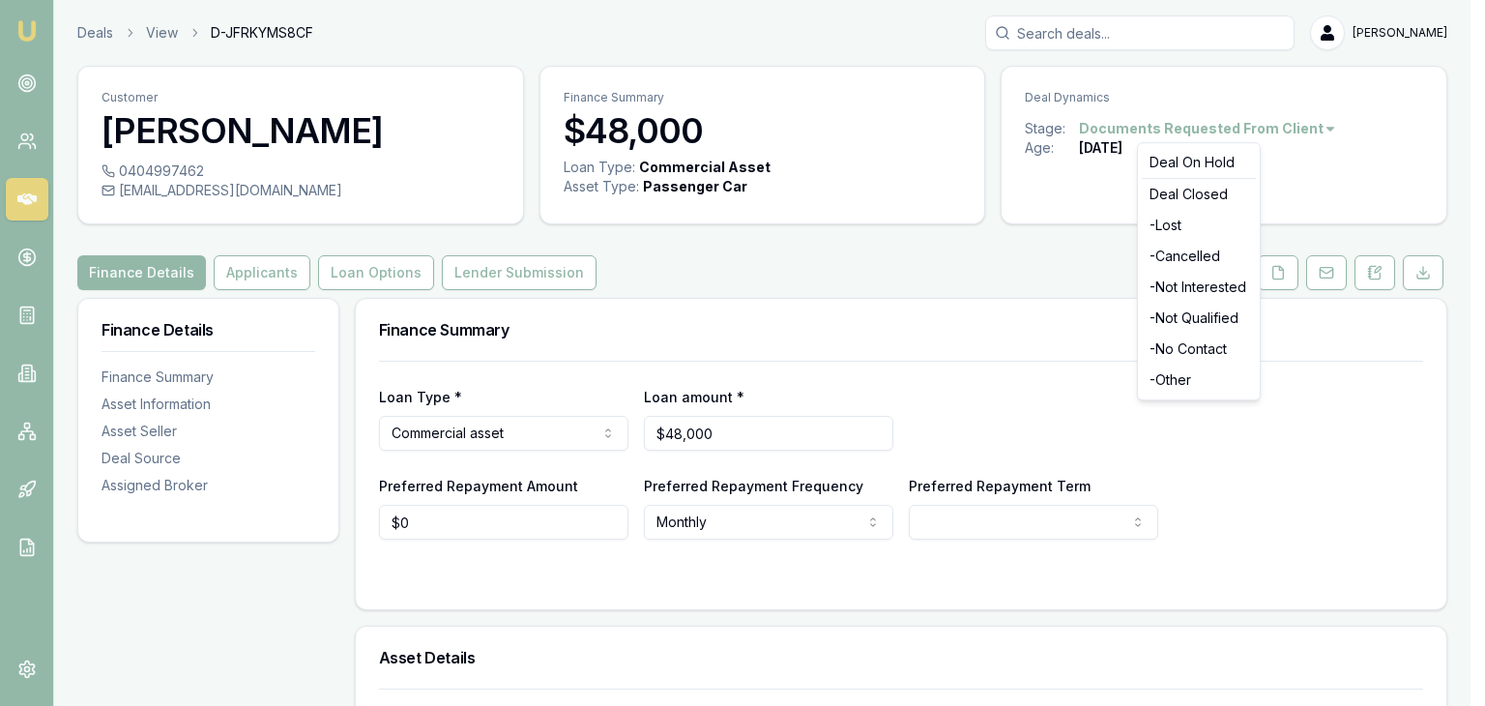
click at [1169, 133] on html "Emu Broker Deals View D-JFRKYMS8CF Pinkesh Patel Toggle Menu Customer Harjinder…" at bounding box center [742, 353] width 1485 height 706
click at [1176, 360] on div "- No Contact" at bounding box center [1198, 348] width 114 height 31
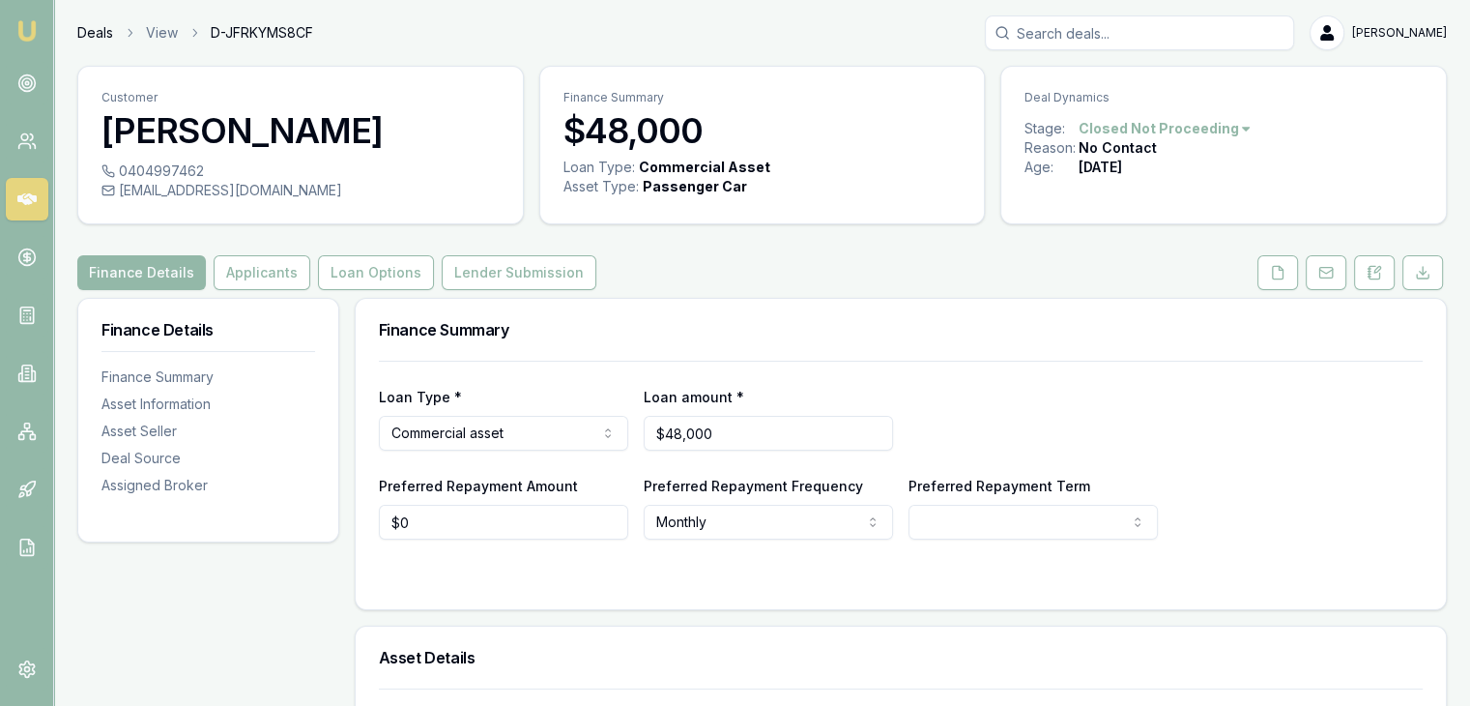
click at [89, 29] on link "Deals" at bounding box center [95, 32] width 36 height 19
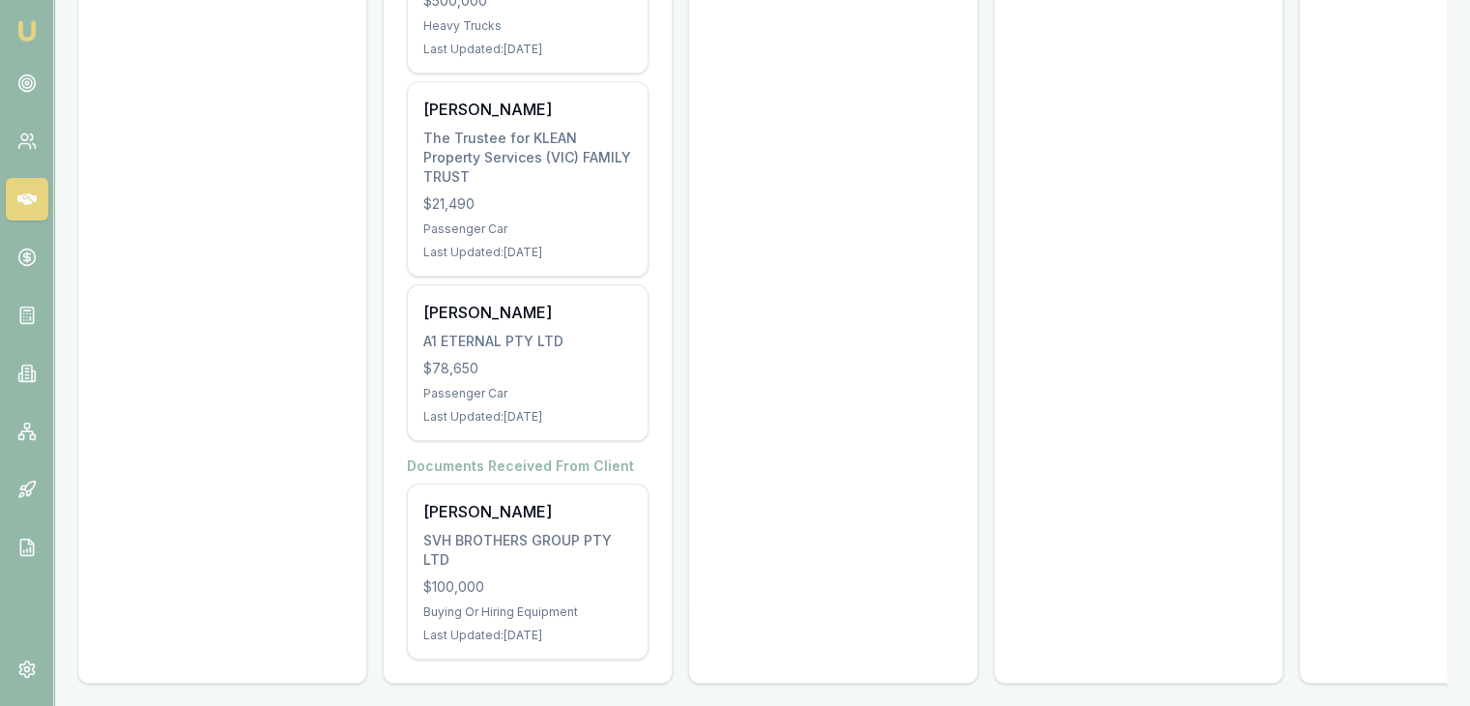
scroll to position [865, 0]
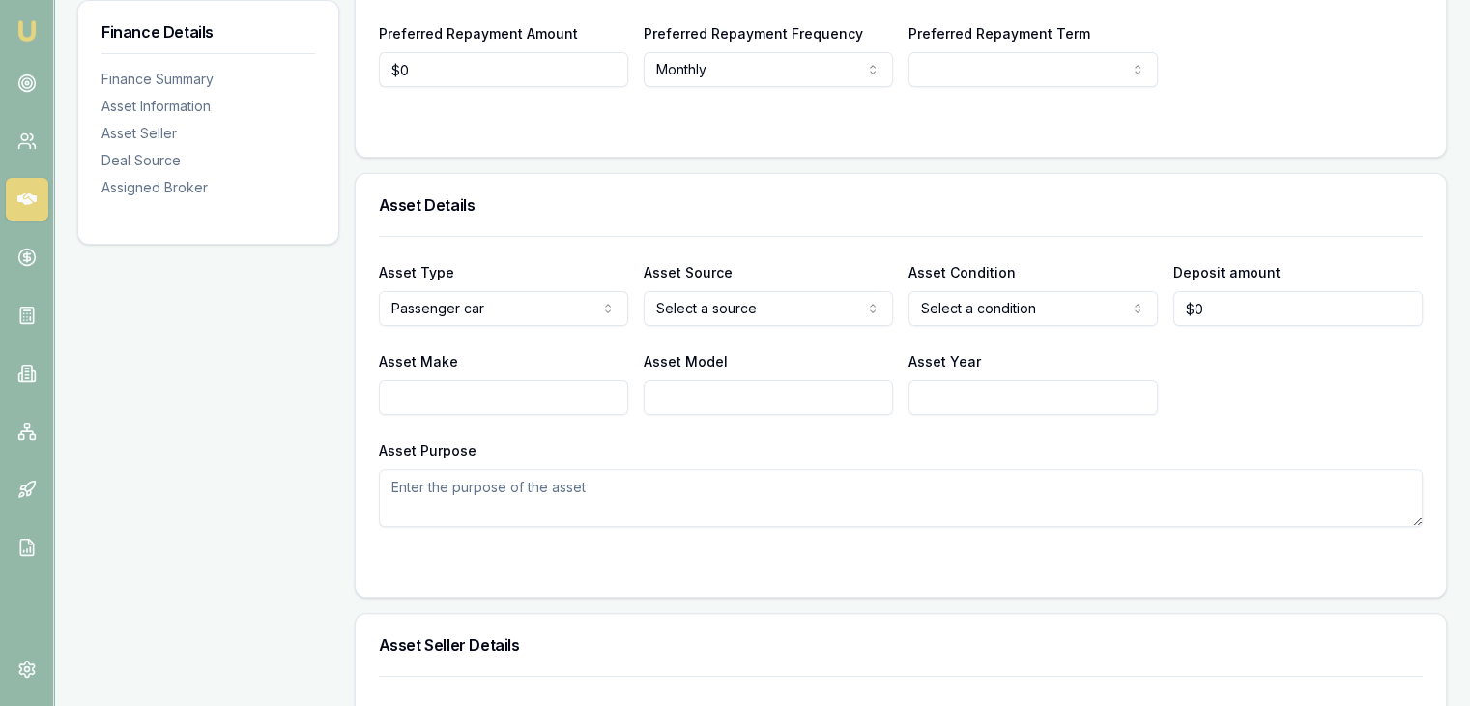
scroll to position [460, 0]
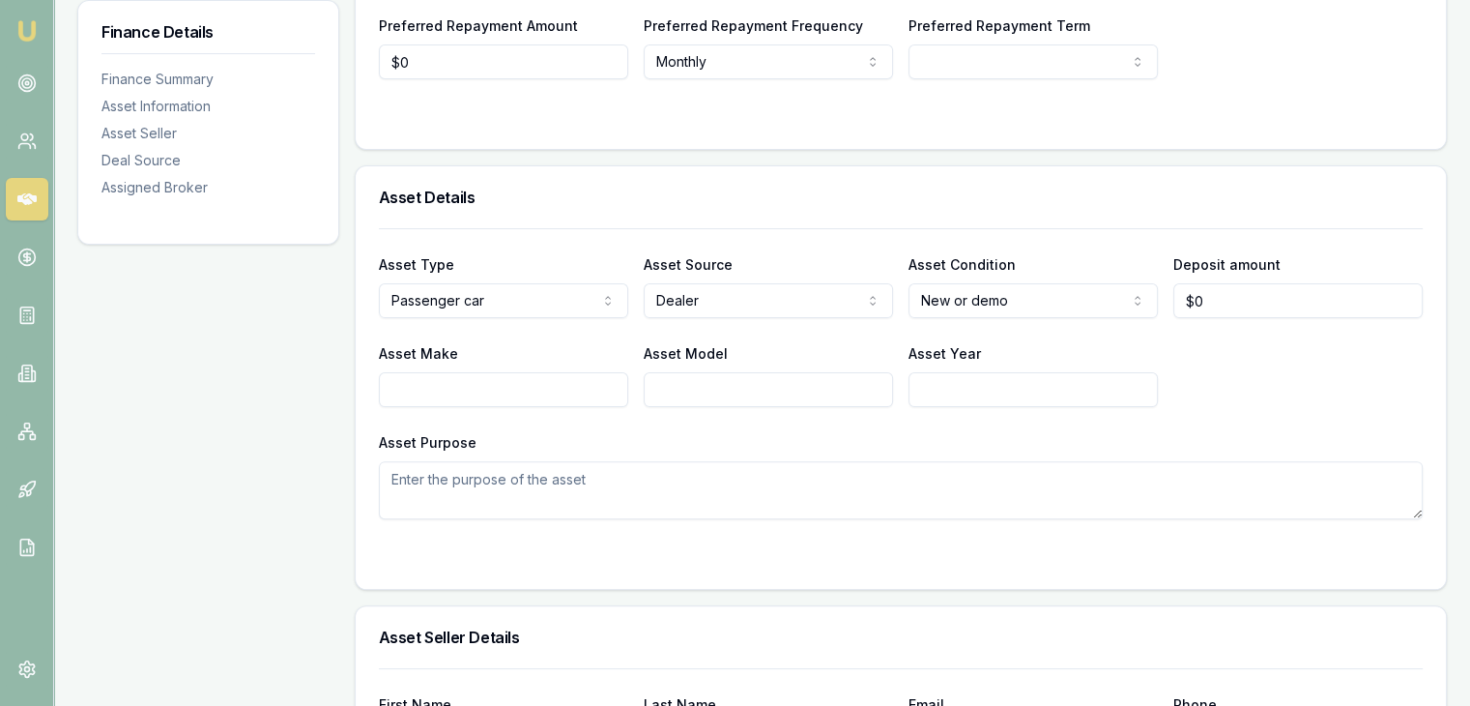
click at [477, 384] on input "Asset Make" at bounding box center [503, 389] width 249 height 35
type input "2025"
click at [697, 380] on input "Asset Model" at bounding box center [768, 389] width 249 height 35
type input "HAVAL"
click at [958, 401] on input "Asset Year" at bounding box center [1032, 389] width 249 height 35
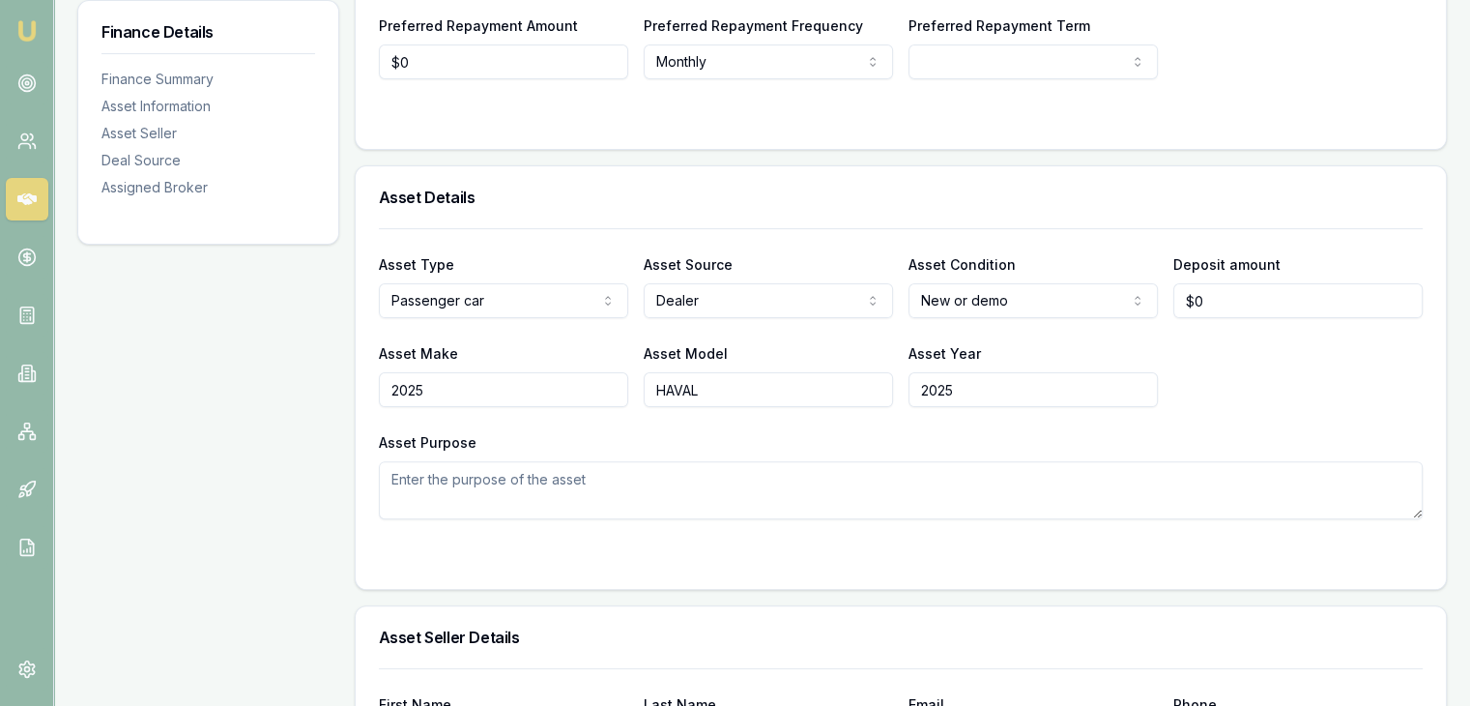
type input "2025"
click at [550, 387] on input "2025" at bounding box center [503, 389] width 249 height 35
type input "2"
